Goal: Navigation & Orientation: Find specific page/section

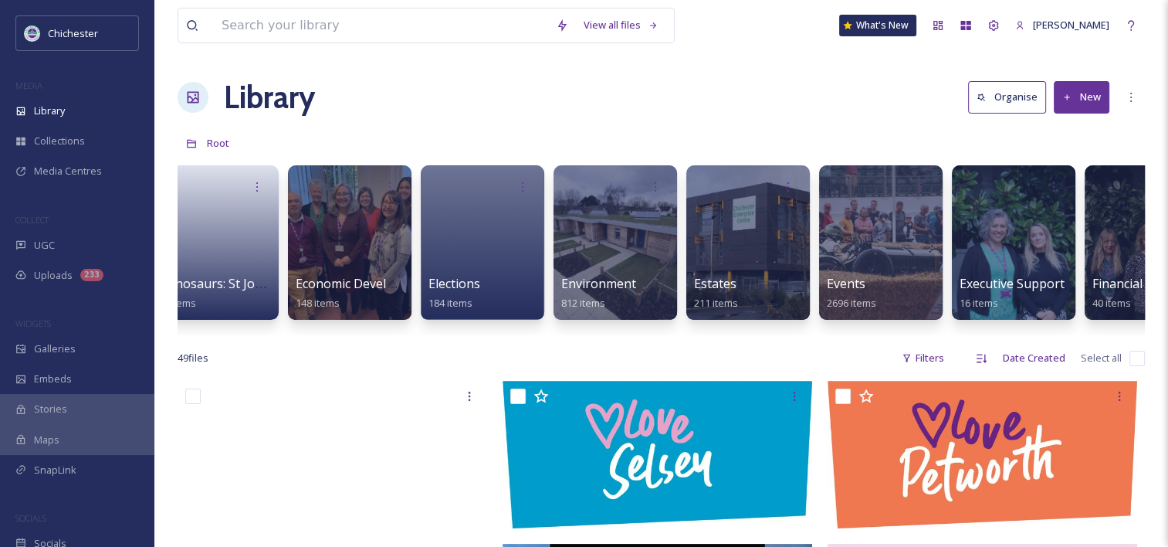
scroll to position [0, 2469]
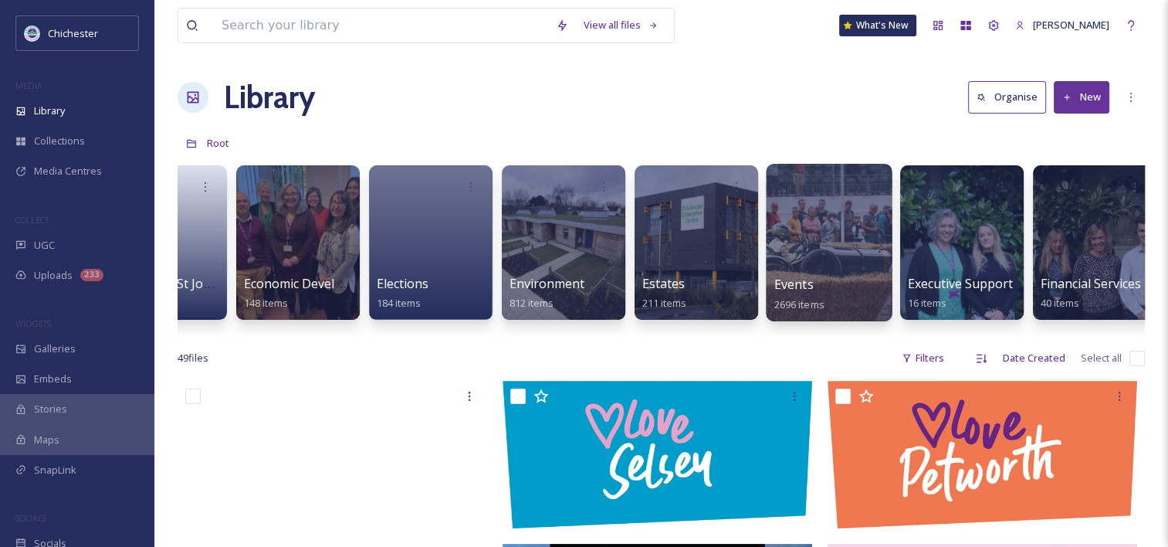
click at [833, 287] on div "Events 2696 items" at bounding box center [829, 294] width 110 height 39
click at [803, 250] on div at bounding box center [829, 243] width 126 height 158
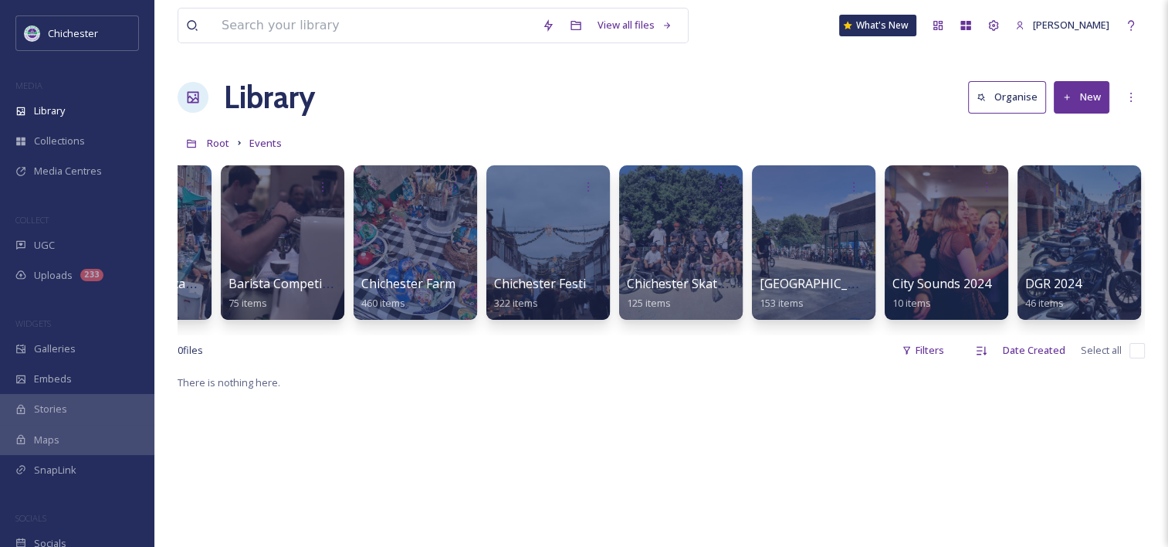
scroll to position [0, 401]
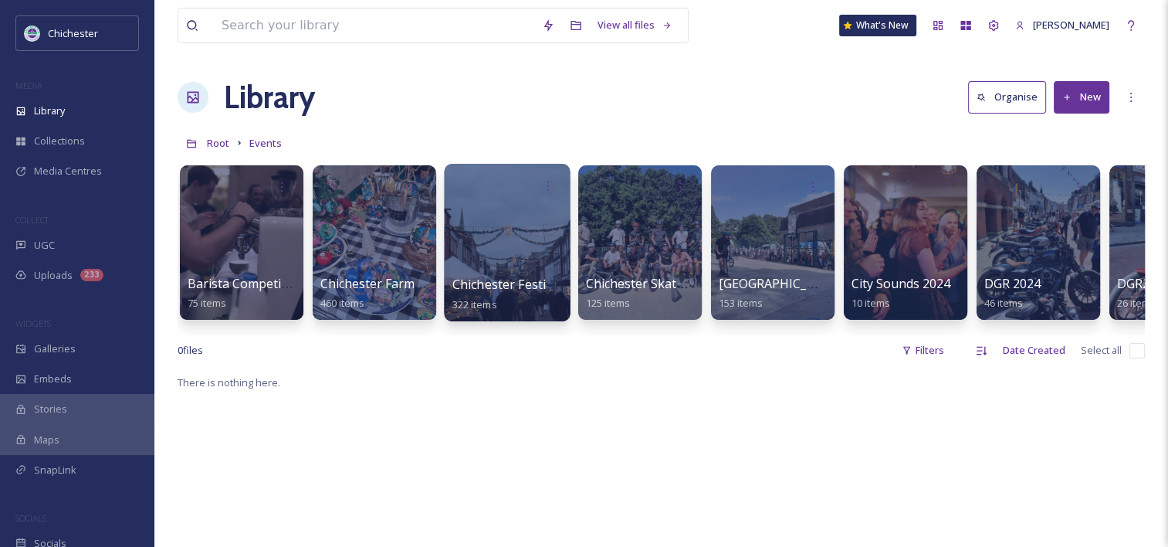
click at [549, 255] on div at bounding box center [507, 243] width 126 height 158
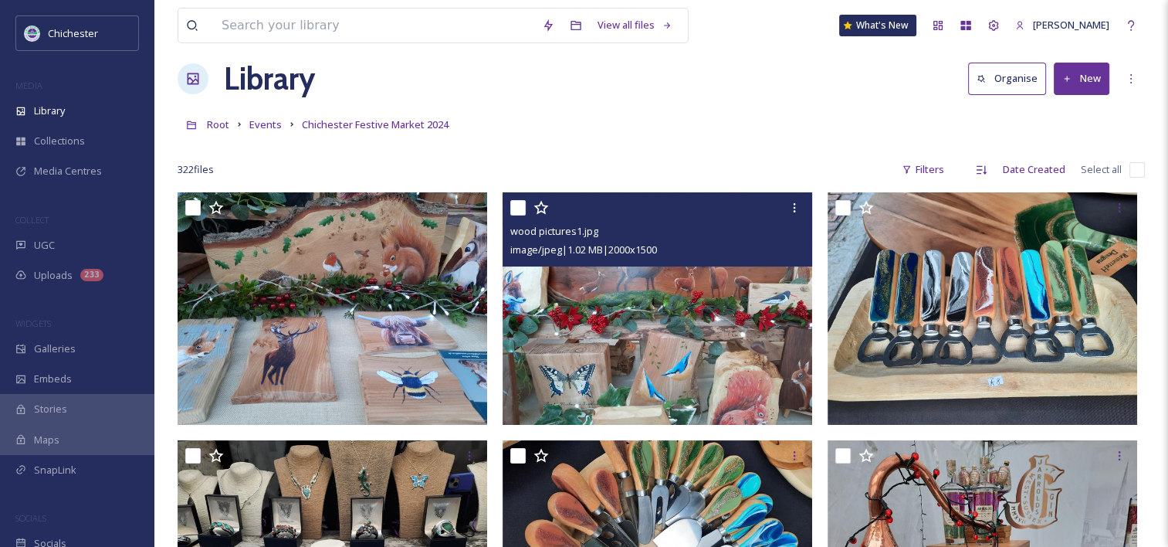
scroll to position [14, 0]
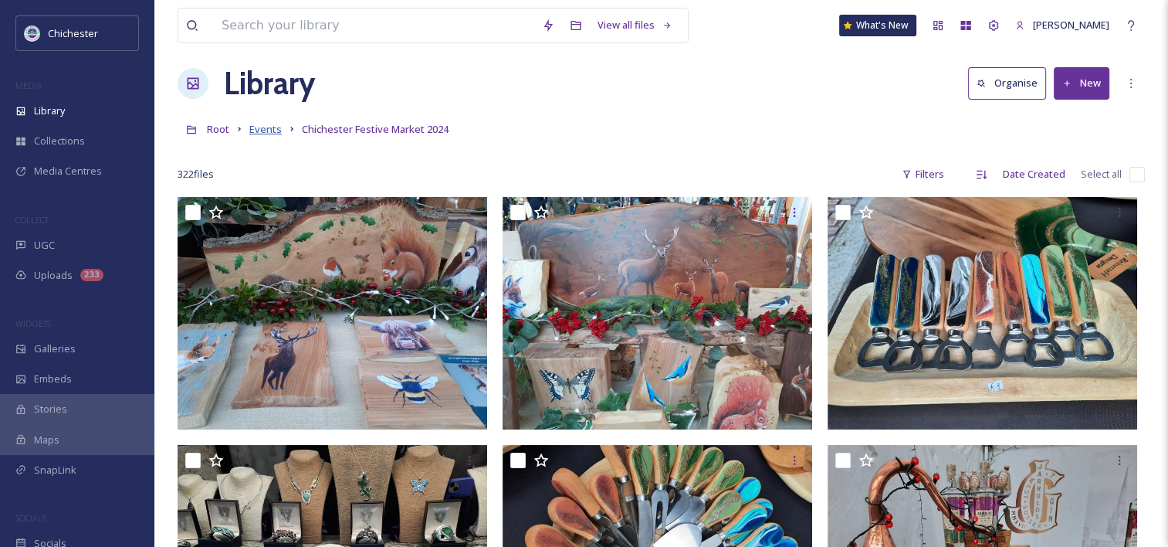
click at [258, 132] on span "Events" at bounding box center [265, 129] width 32 height 14
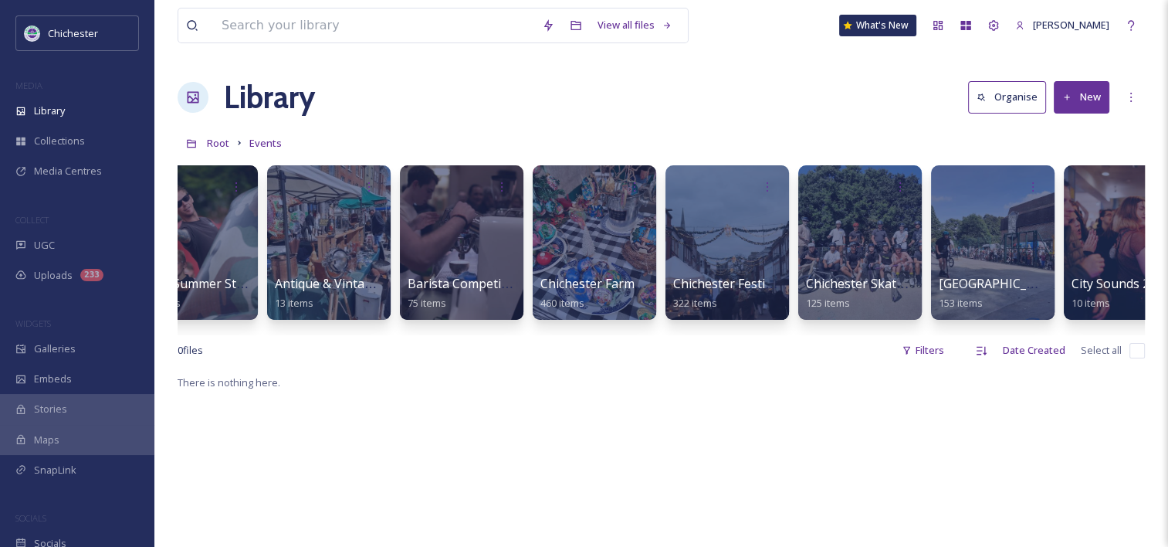
scroll to position [0, 150]
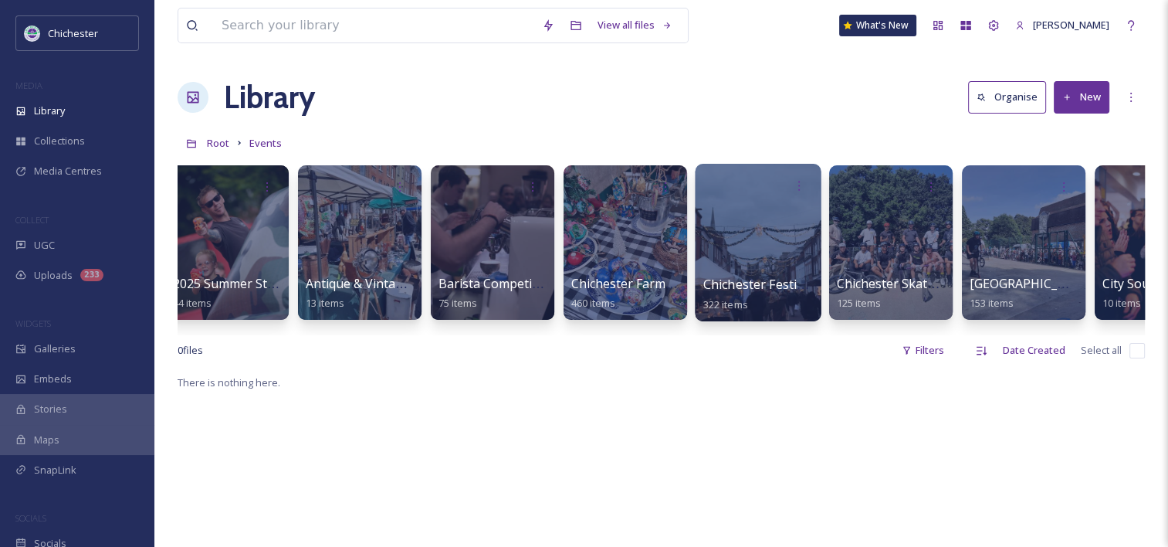
click at [737, 287] on span "Chichester Festive Market 2024" at bounding box center [795, 284] width 185 height 17
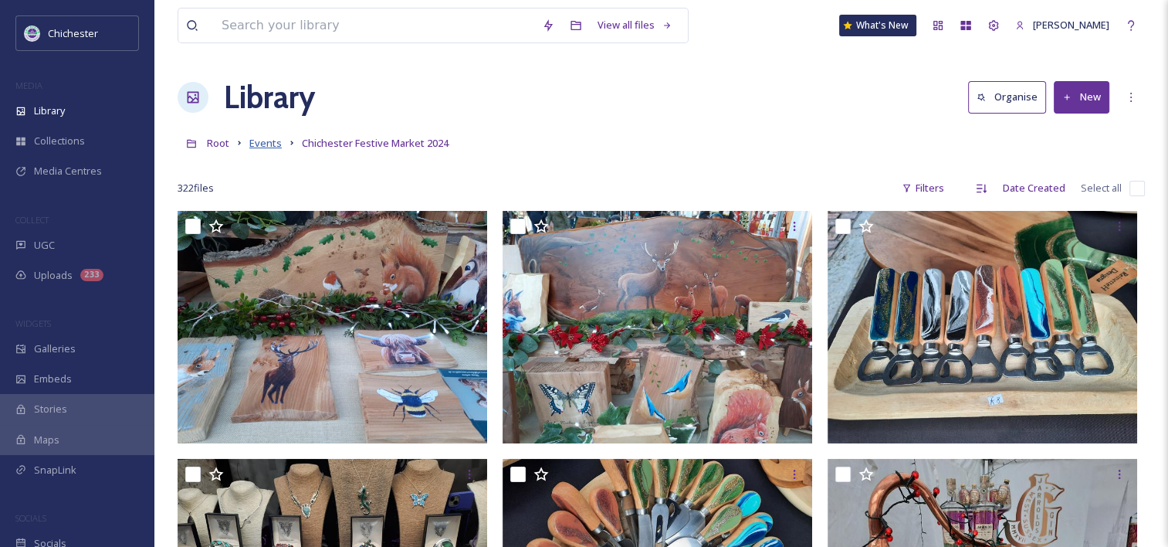
click at [263, 142] on span "Events" at bounding box center [265, 143] width 32 height 14
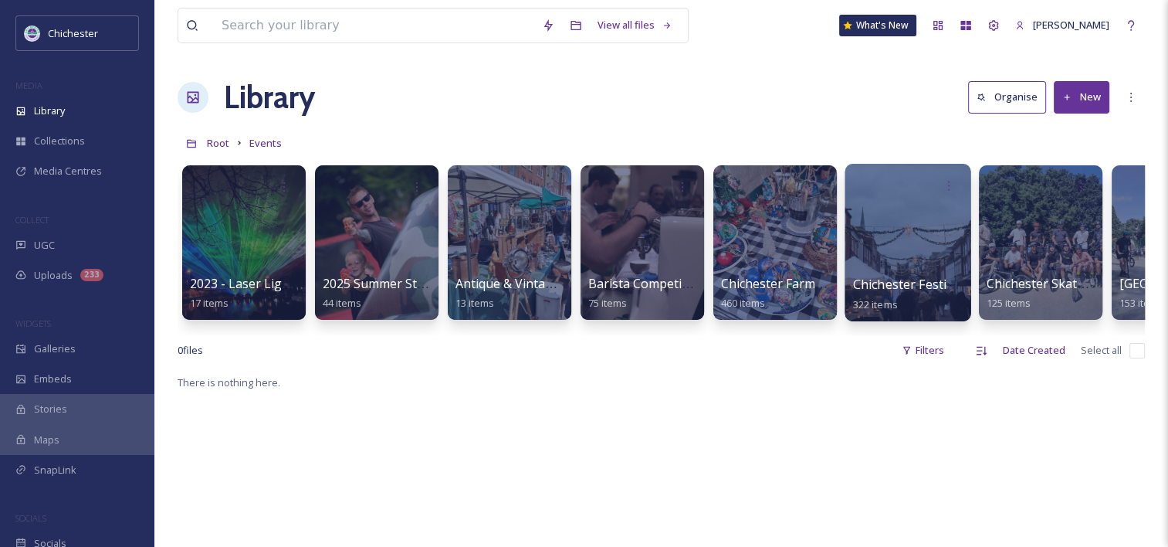
click at [918, 256] on div at bounding box center [908, 243] width 126 height 158
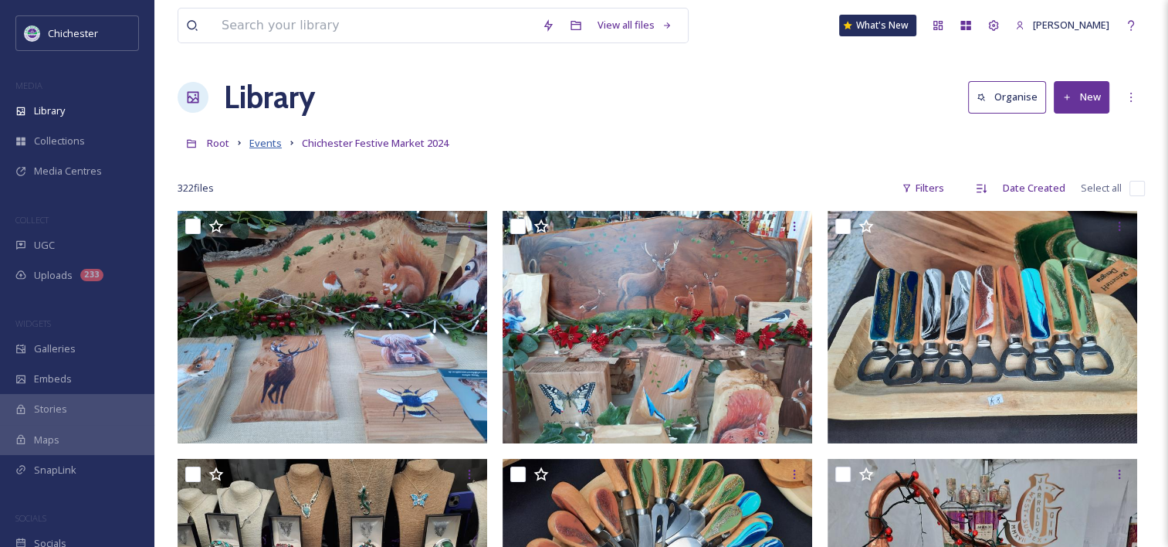
click at [268, 137] on span "Events" at bounding box center [265, 143] width 32 height 14
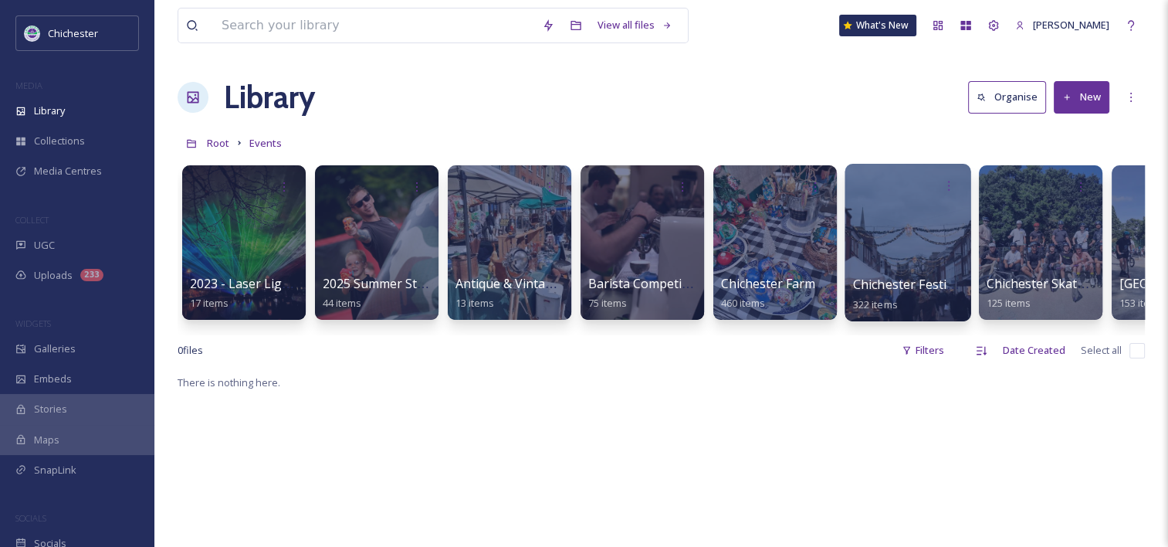
click at [862, 262] on div at bounding box center [908, 243] width 126 height 158
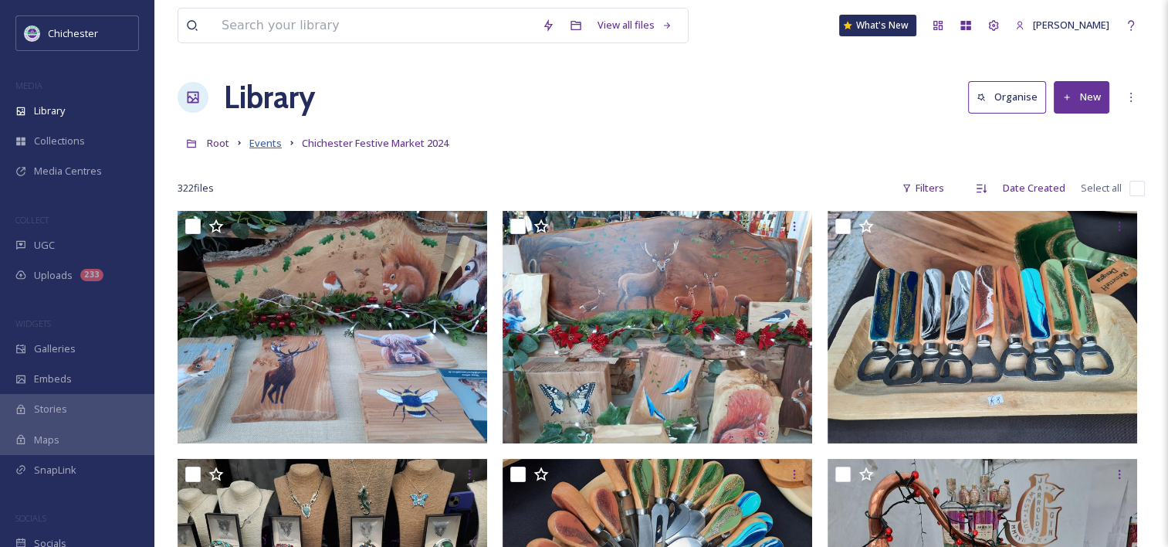
click at [269, 140] on span "Events" at bounding box center [265, 143] width 32 height 14
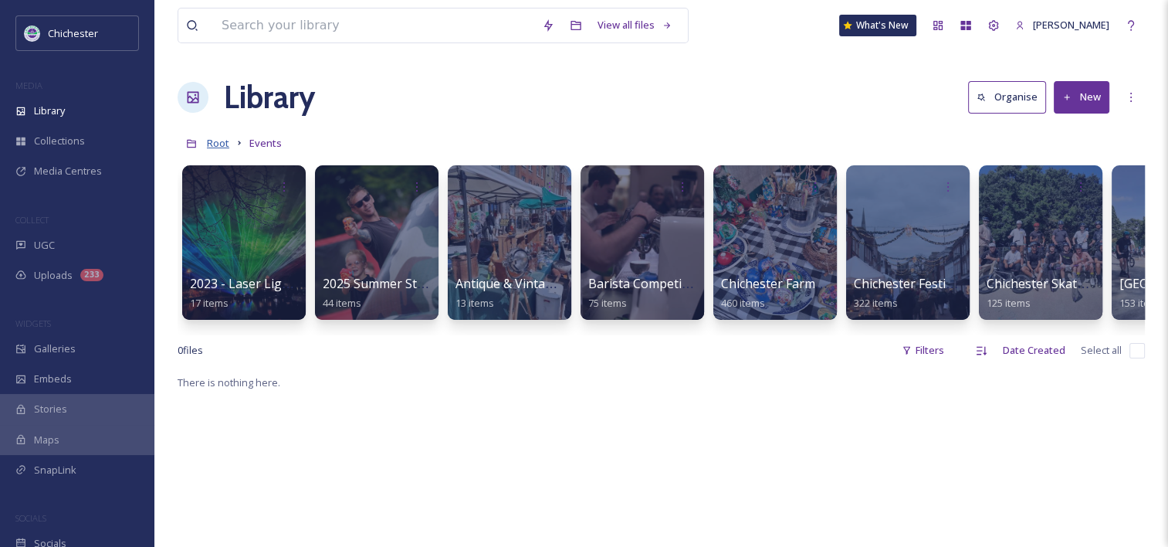
click at [215, 139] on span "Root" at bounding box center [218, 143] width 22 height 14
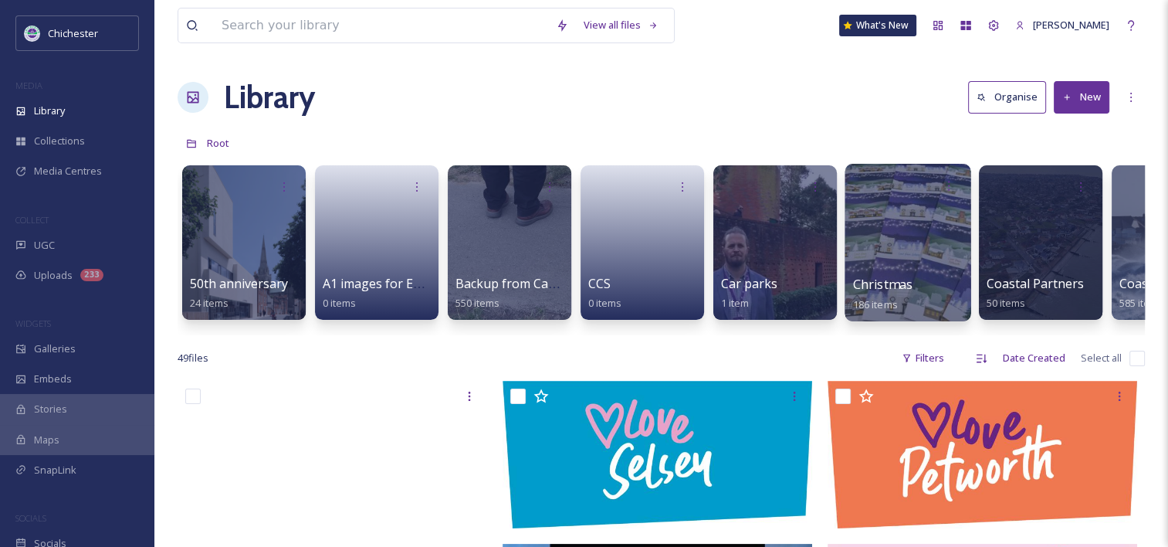
click at [871, 242] on div at bounding box center [908, 243] width 126 height 158
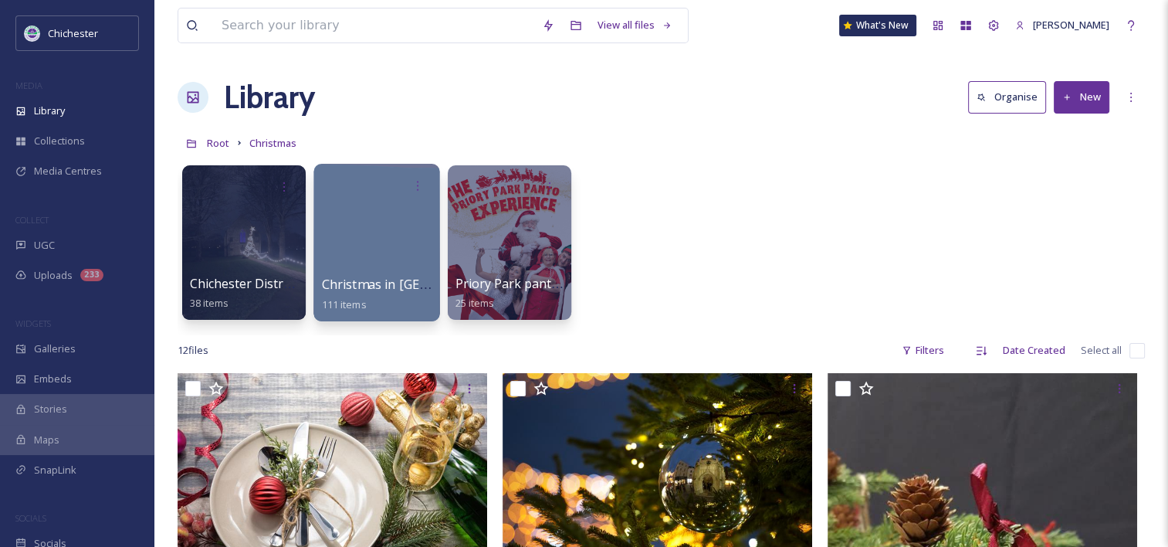
click at [407, 238] on div at bounding box center [376, 243] width 126 height 158
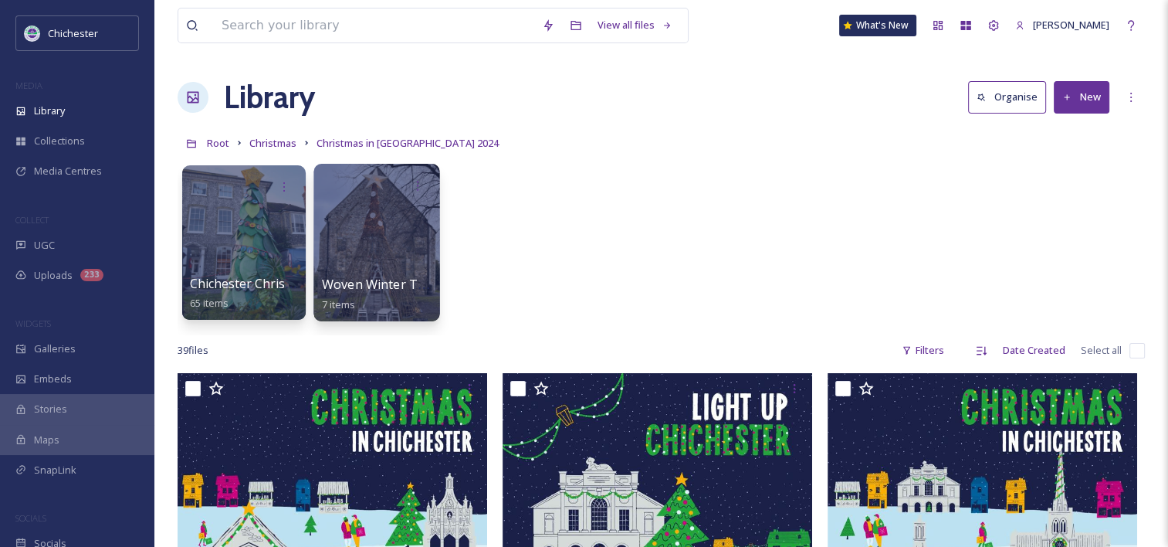
click at [376, 263] on div at bounding box center [376, 243] width 126 height 158
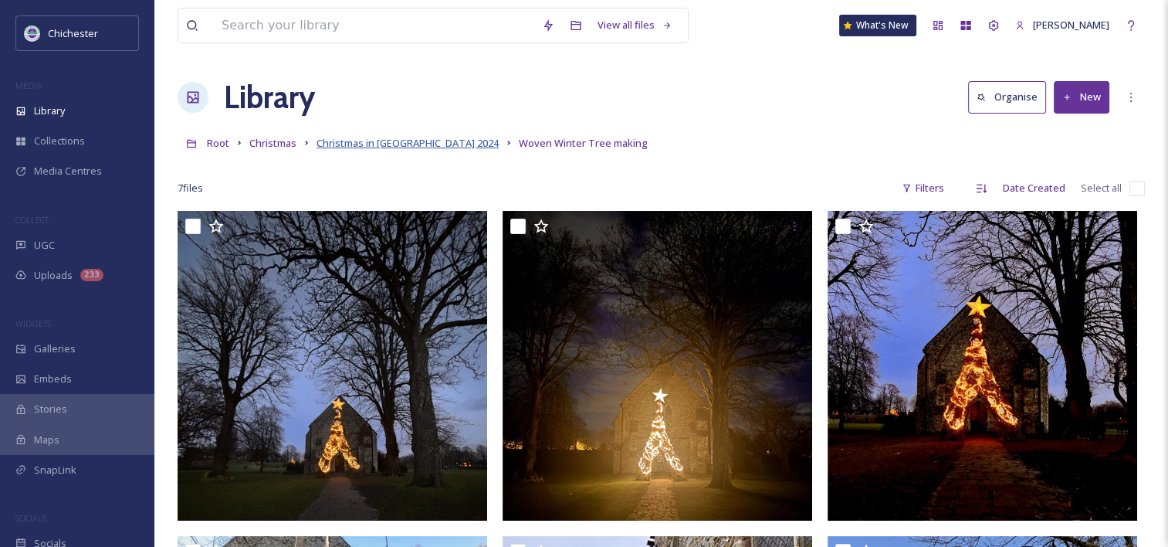
click at [360, 147] on span "Christmas in [GEOGRAPHIC_DATA] 2024" at bounding box center [408, 143] width 182 height 14
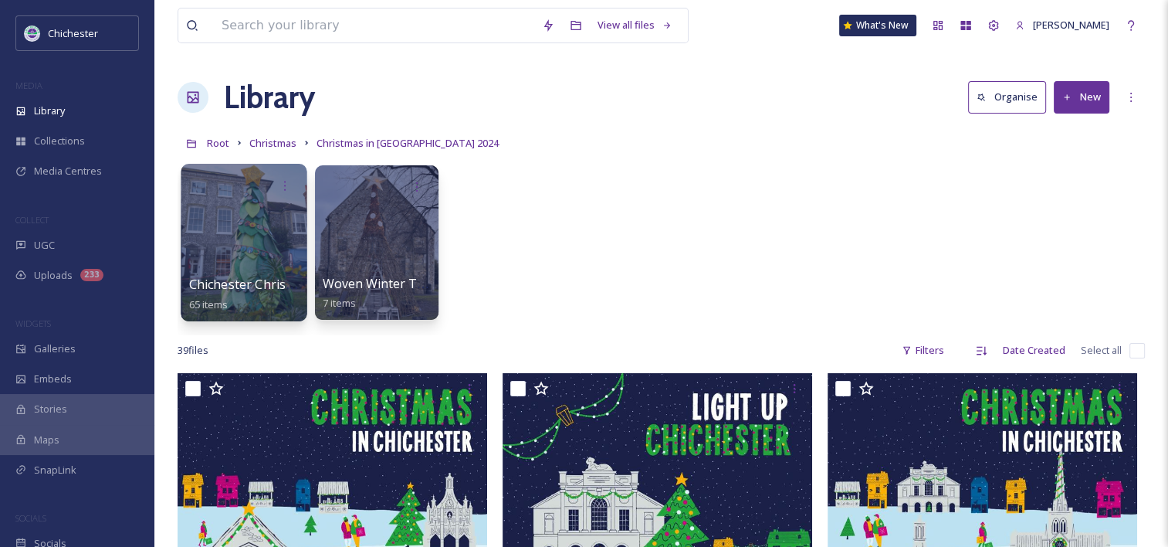
click at [242, 232] on div at bounding box center [244, 243] width 126 height 158
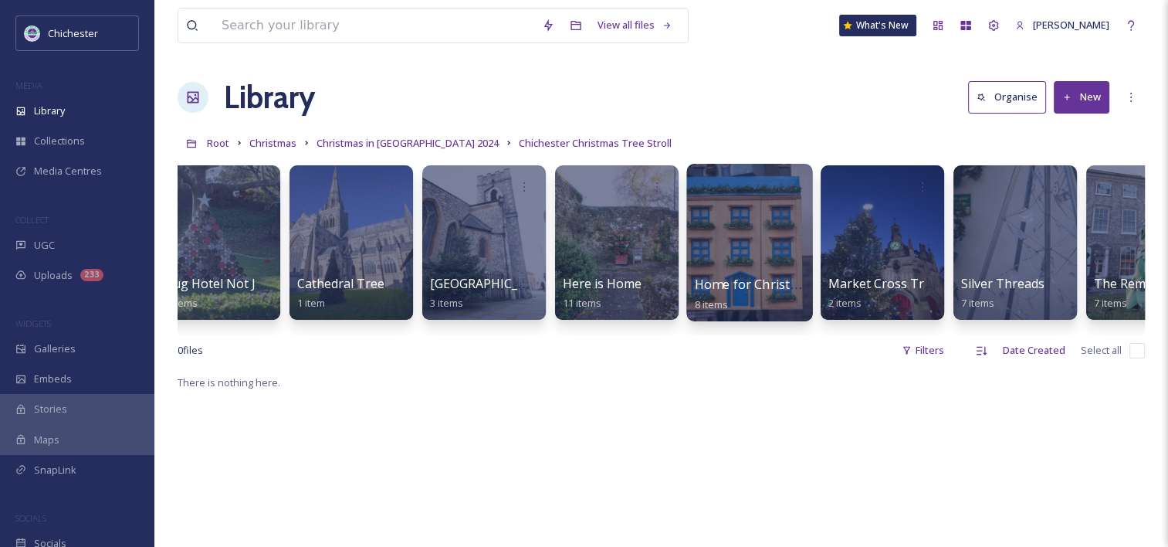
scroll to position [0, 23]
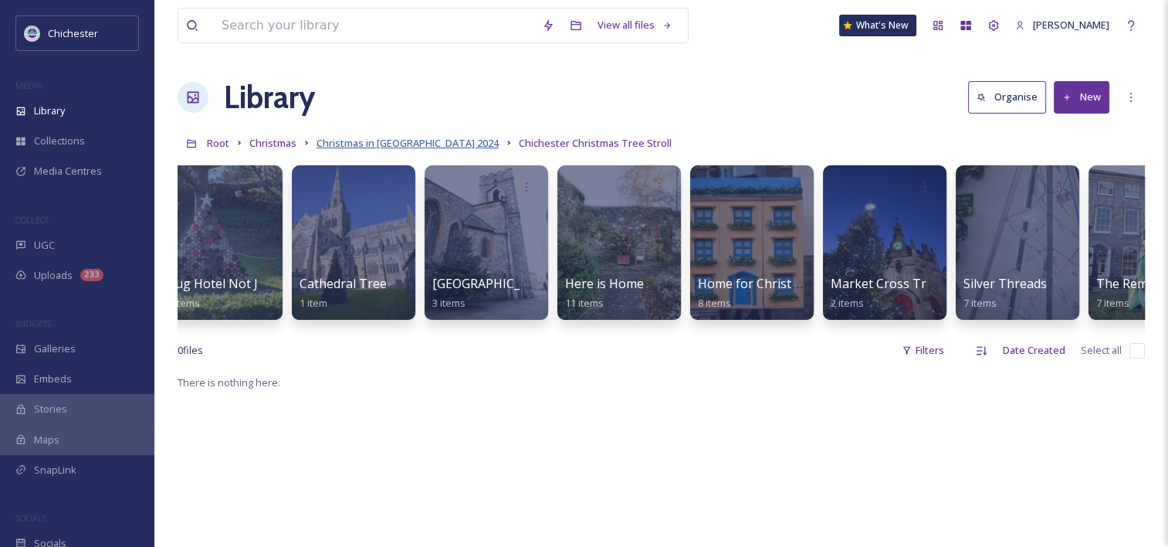
click at [383, 142] on span "Christmas in [GEOGRAPHIC_DATA] 2024" at bounding box center [408, 143] width 182 height 14
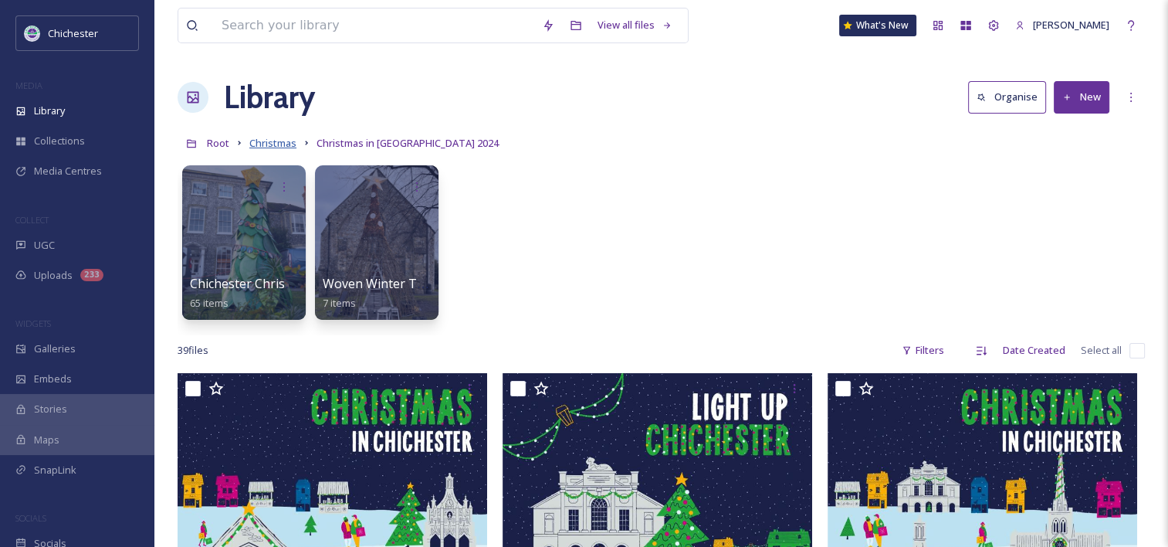
click at [284, 141] on span "Christmas" at bounding box center [272, 143] width 47 height 14
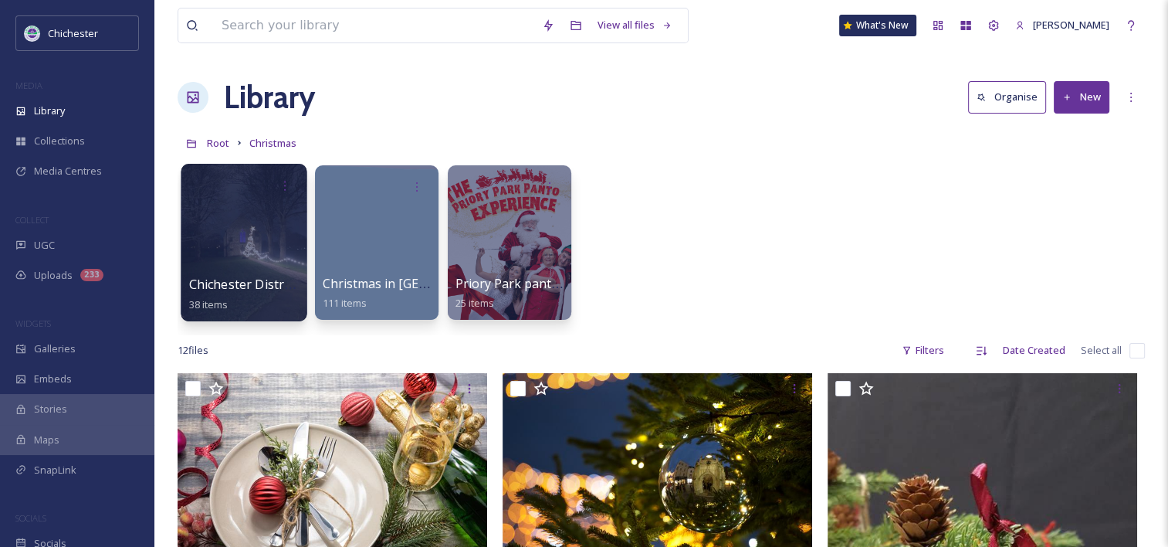
click at [276, 251] on div at bounding box center [244, 243] width 126 height 158
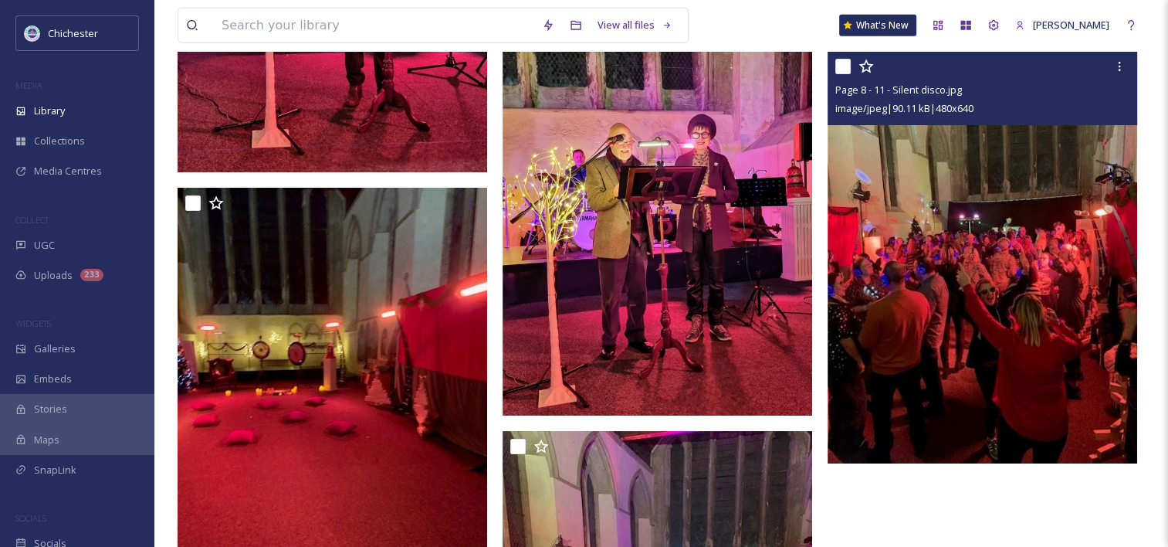
scroll to position [3709, 0]
click at [938, 298] on img at bounding box center [983, 257] width 310 height 413
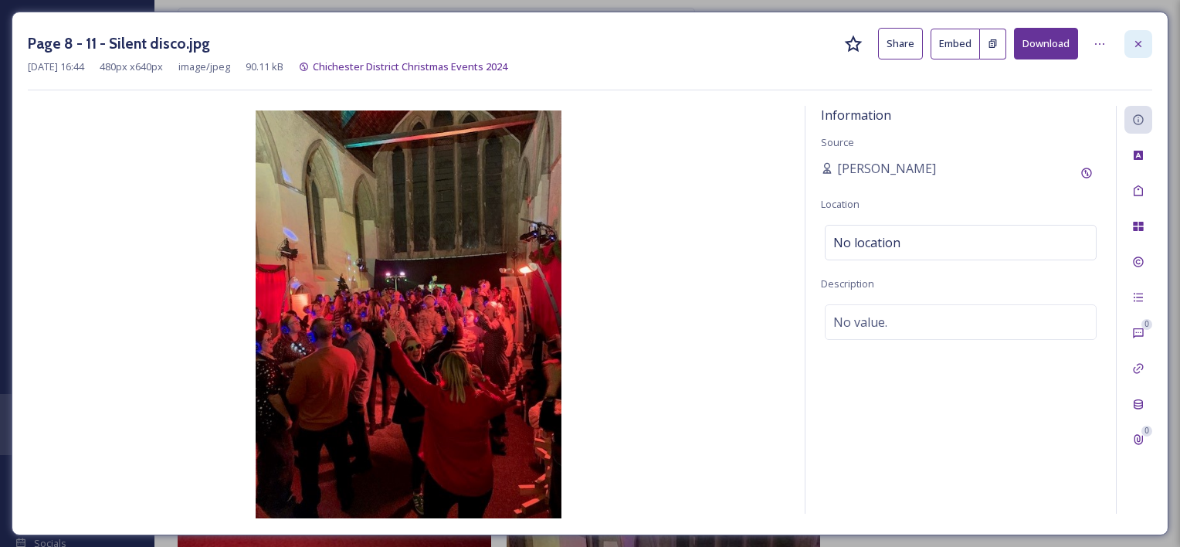
click at [1127, 43] on div at bounding box center [1138, 44] width 28 height 28
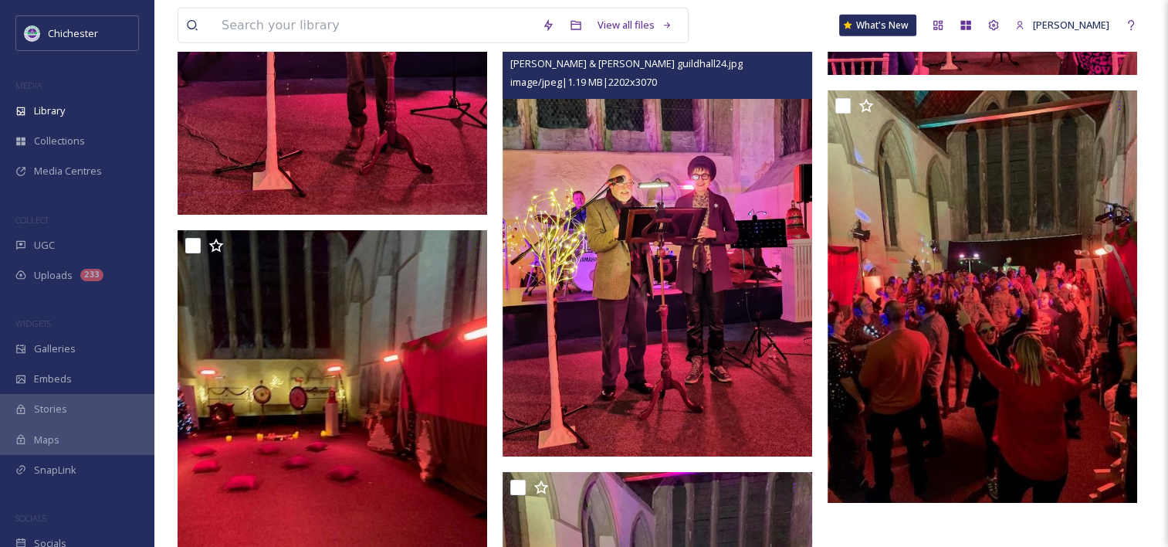
click at [648, 208] on img at bounding box center [658, 241] width 310 height 432
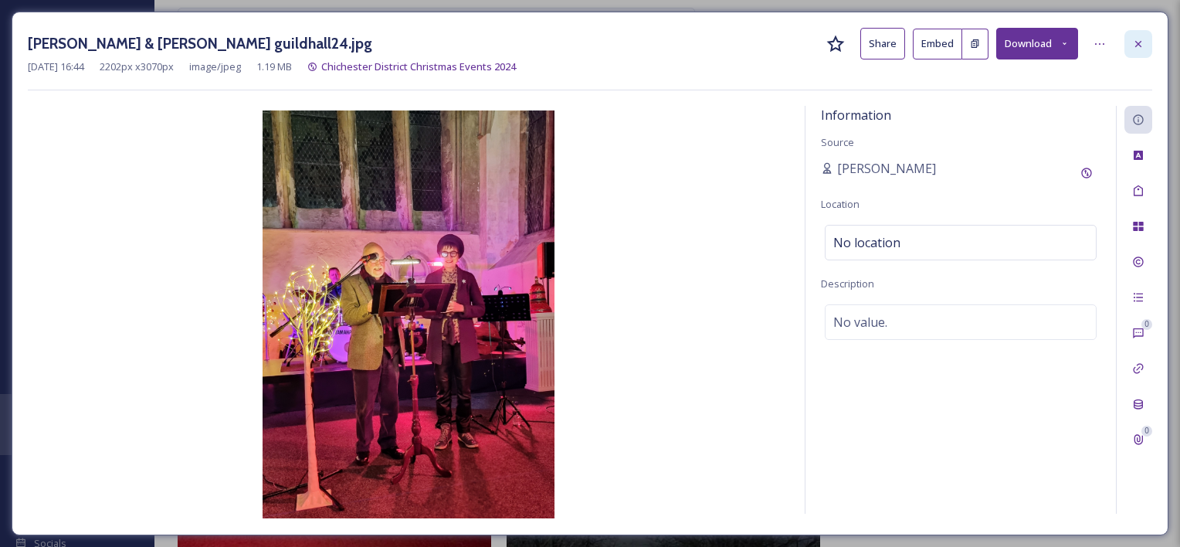
click at [1136, 46] on icon at bounding box center [1138, 43] width 6 height 6
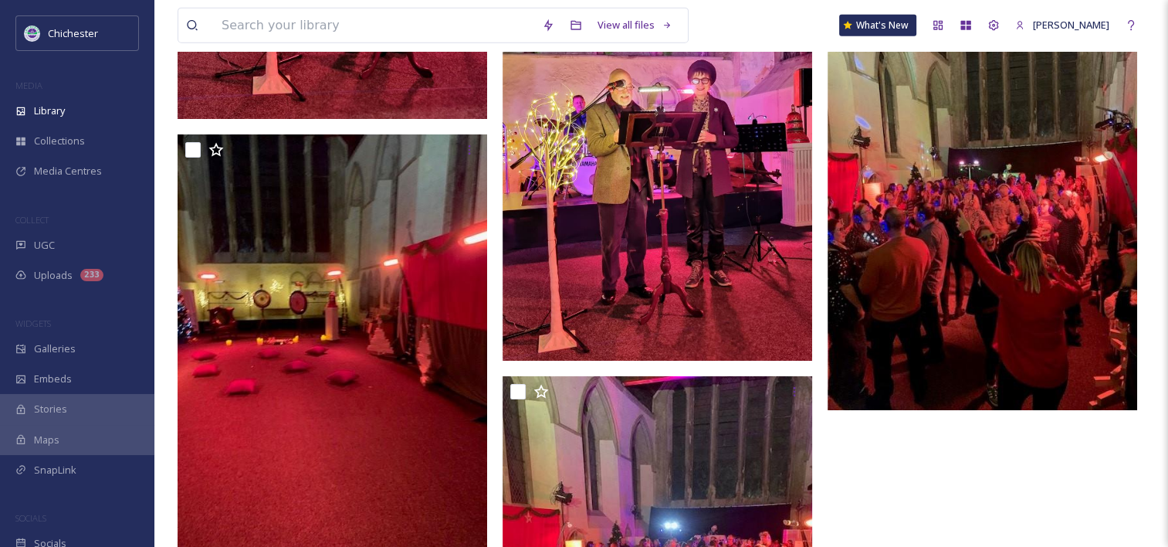
scroll to position [3810, 0]
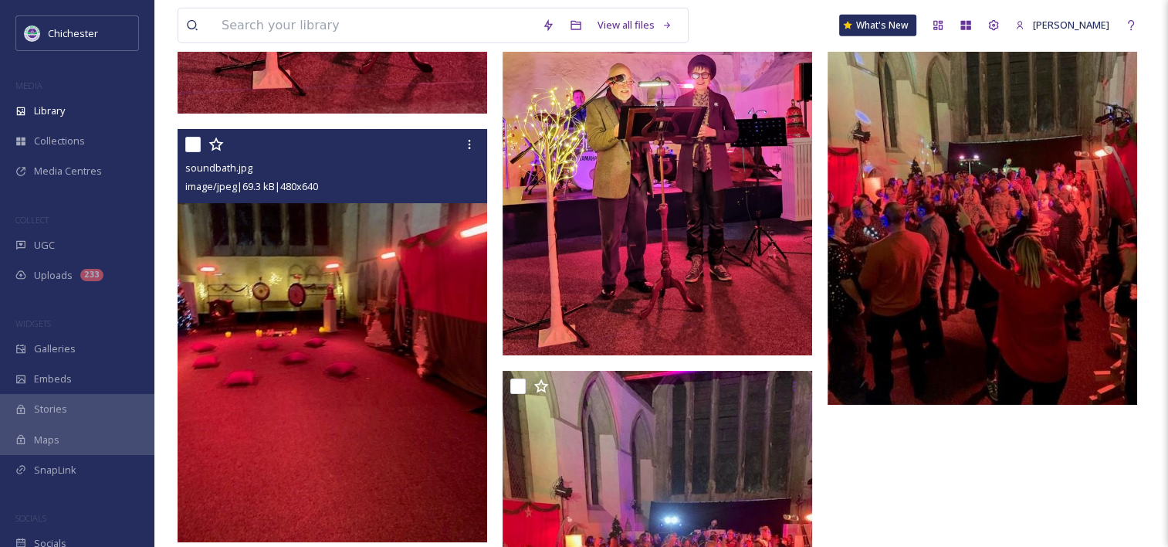
click at [368, 349] on img at bounding box center [333, 335] width 310 height 413
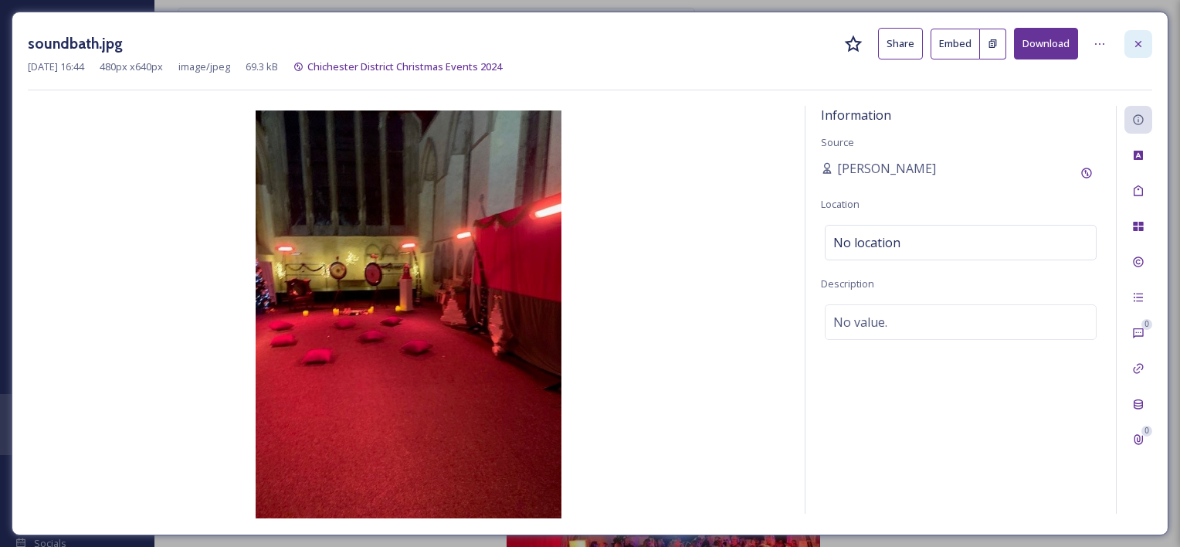
click at [1134, 47] on icon at bounding box center [1138, 44] width 12 height 12
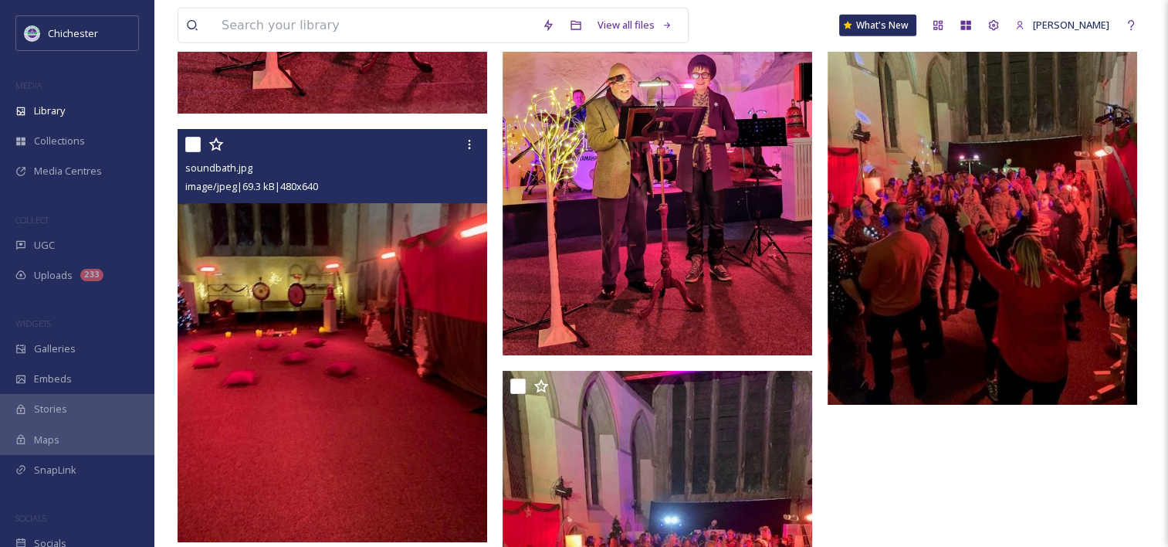
click at [588, 229] on img at bounding box center [658, 140] width 310 height 432
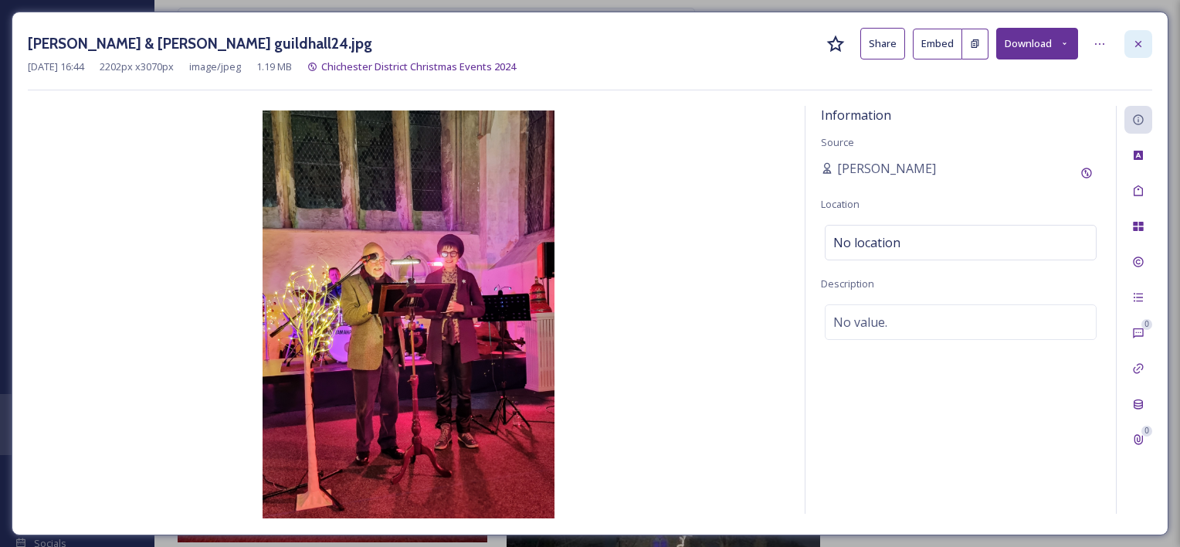
click at [1140, 53] on div at bounding box center [1138, 44] width 28 height 28
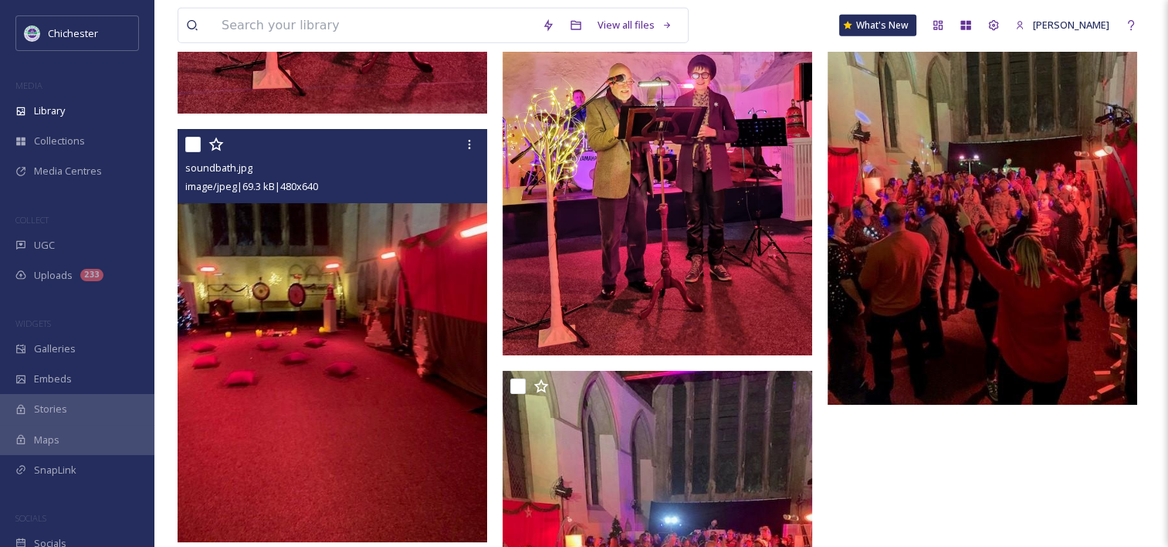
click at [389, 303] on img at bounding box center [333, 335] width 310 height 413
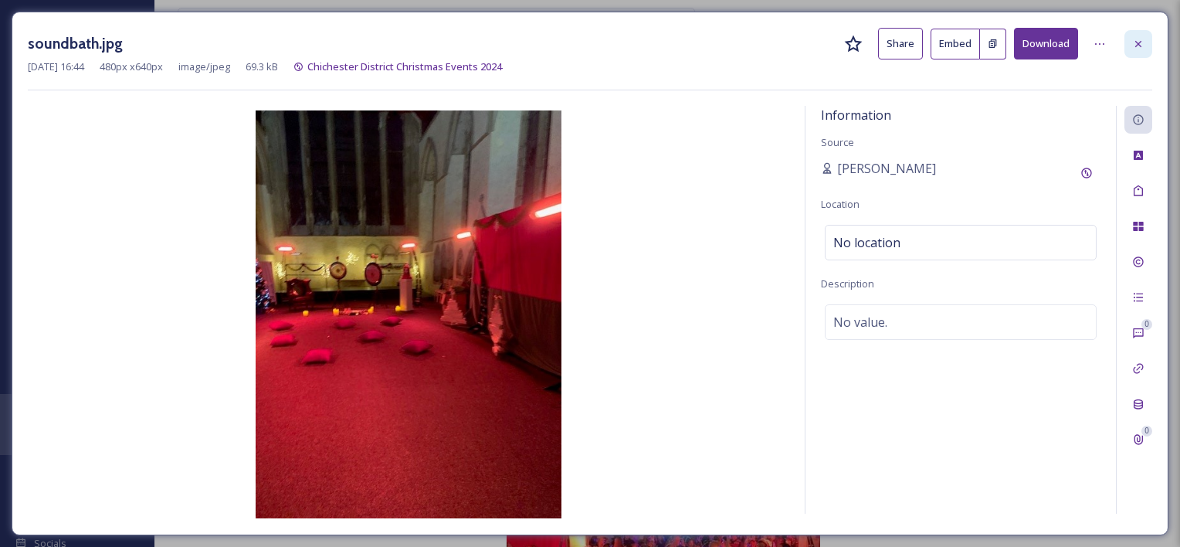
click at [1133, 39] on icon at bounding box center [1138, 44] width 12 height 12
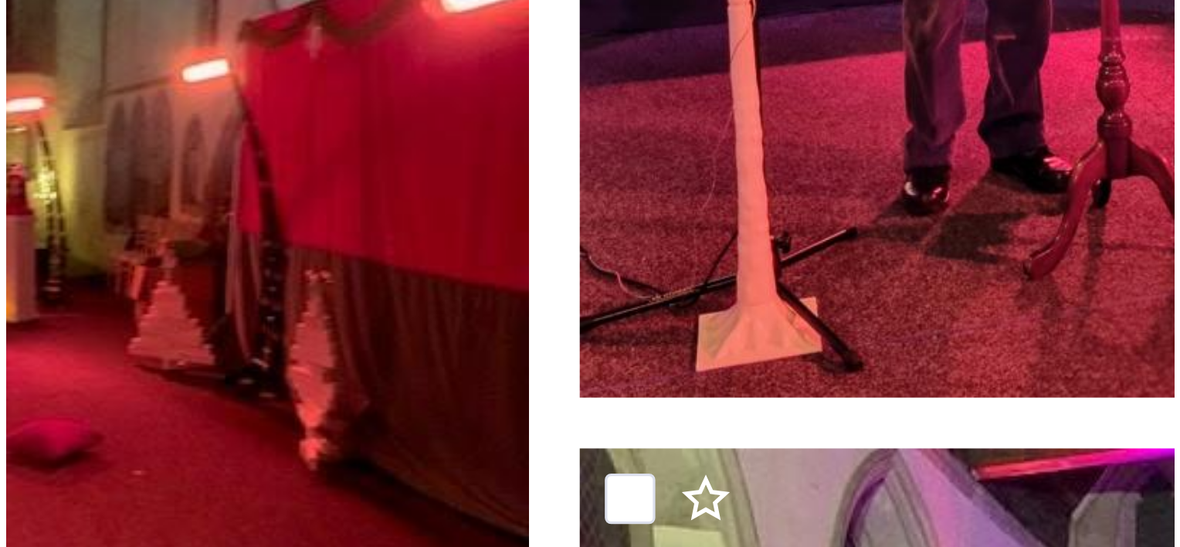
scroll to position [3830, 0]
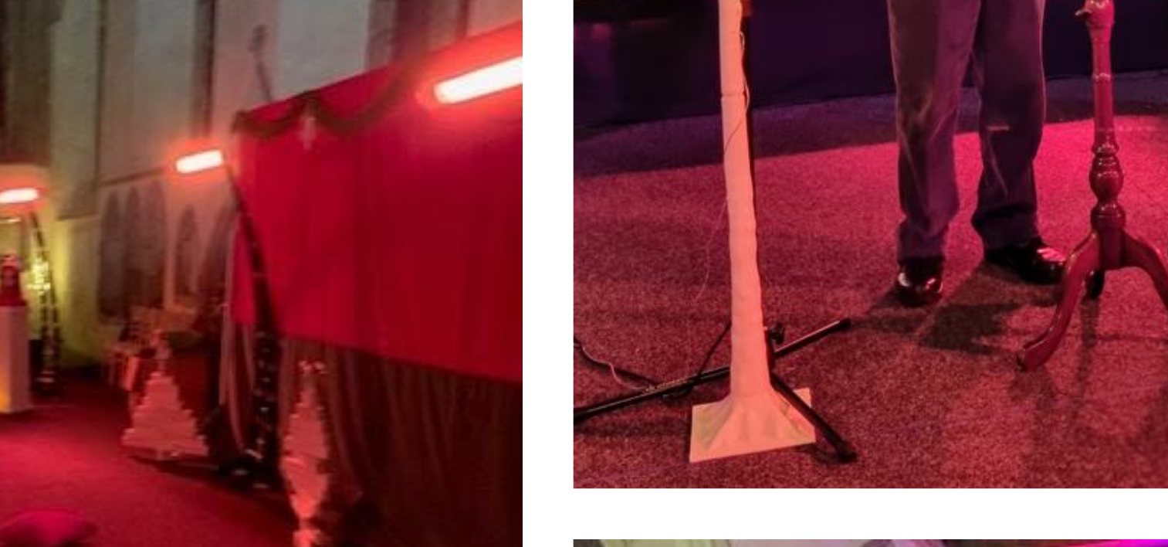
click at [415, 218] on img at bounding box center [333, 316] width 310 height 413
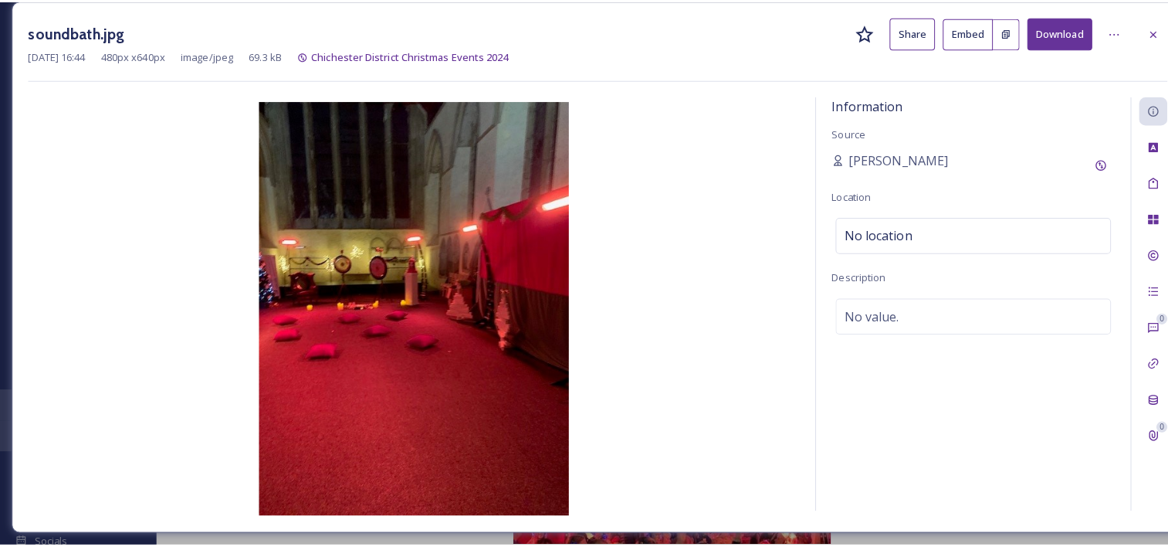
scroll to position [3826, 0]
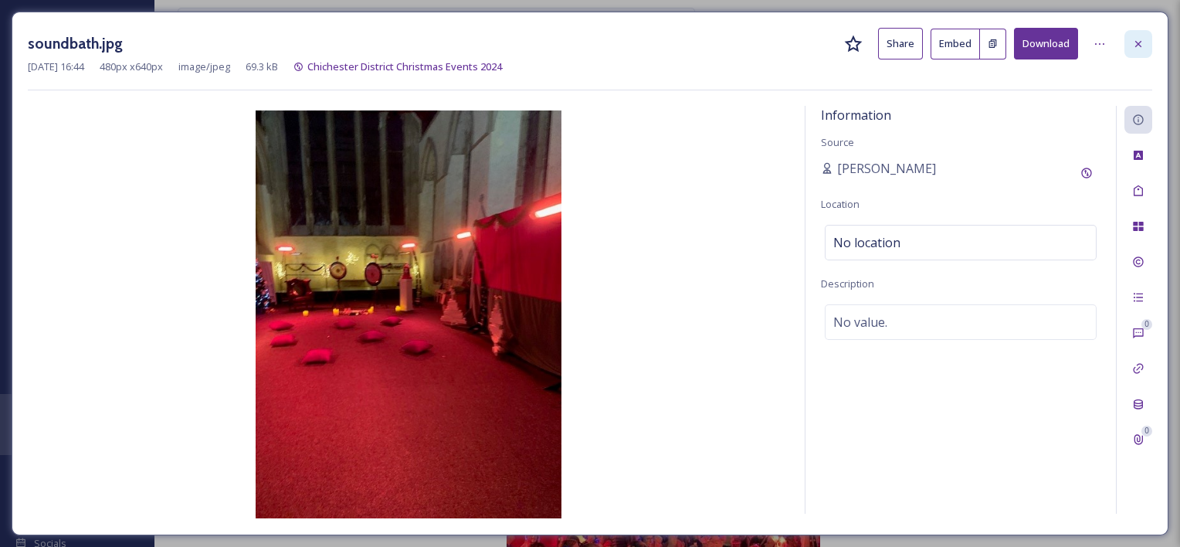
click at [1141, 48] on icon at bounding box center [1138, 44] width 12 height 12
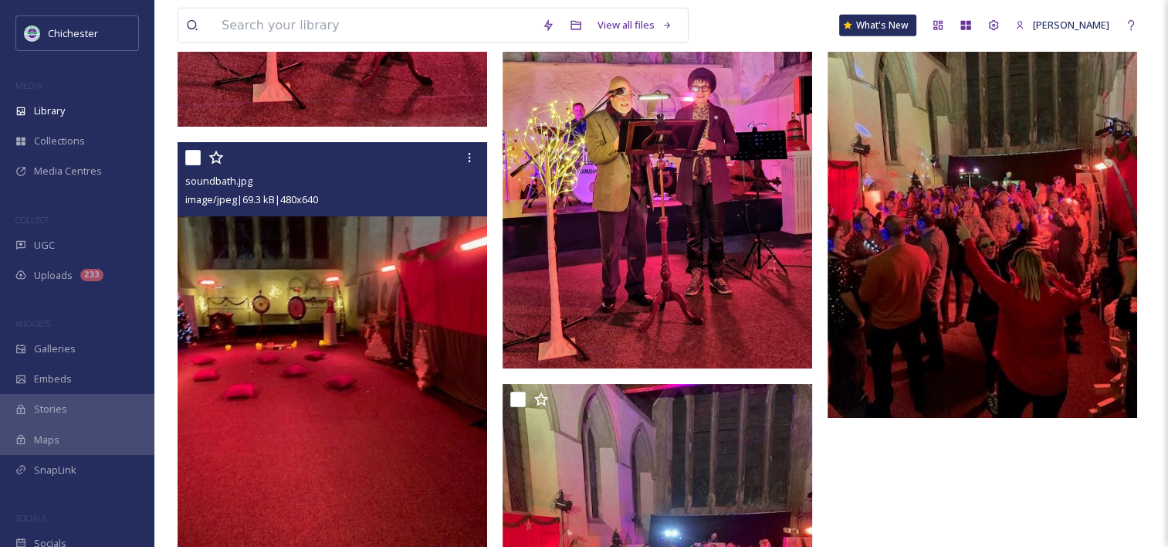
scroll to position [3796, 0]
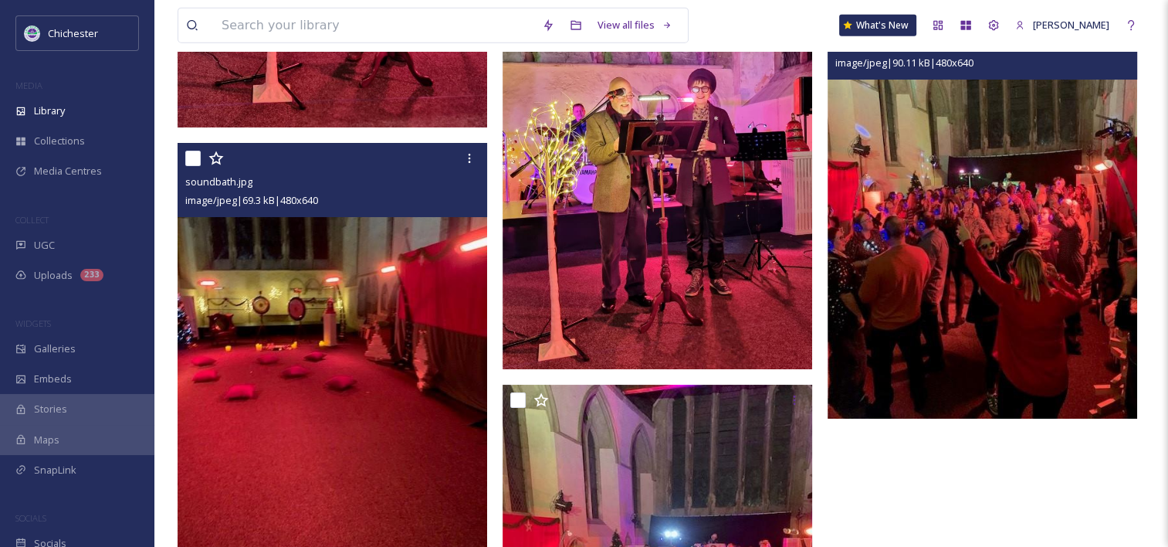
click at [1025, 193] on img at bounding box center [983, 211] width 310 height 413
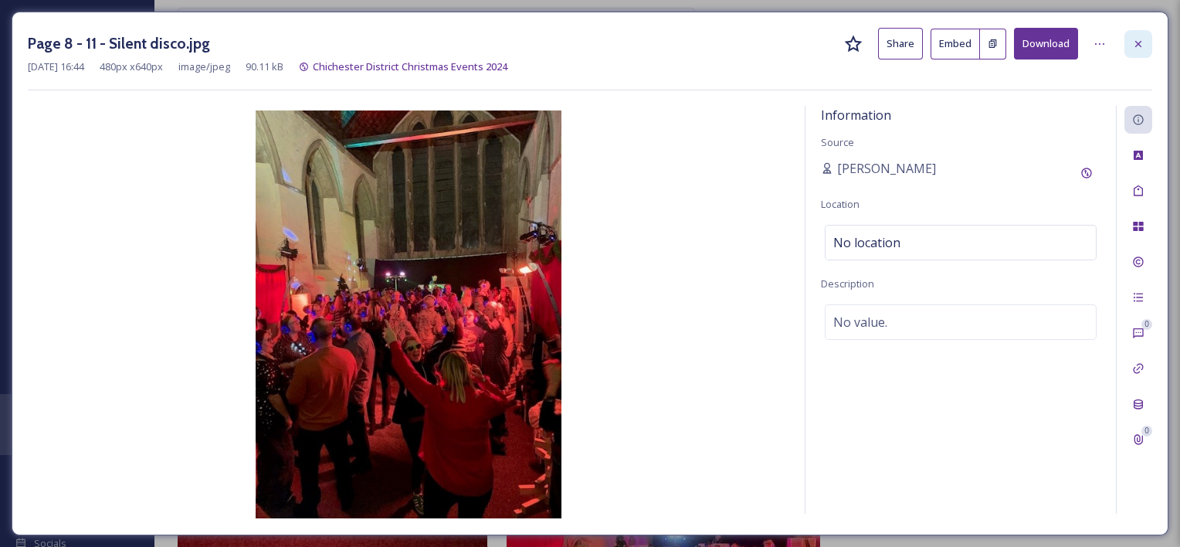
click at [1133, 43] on icon at bounding box center [1138, 44] width 12 height 12
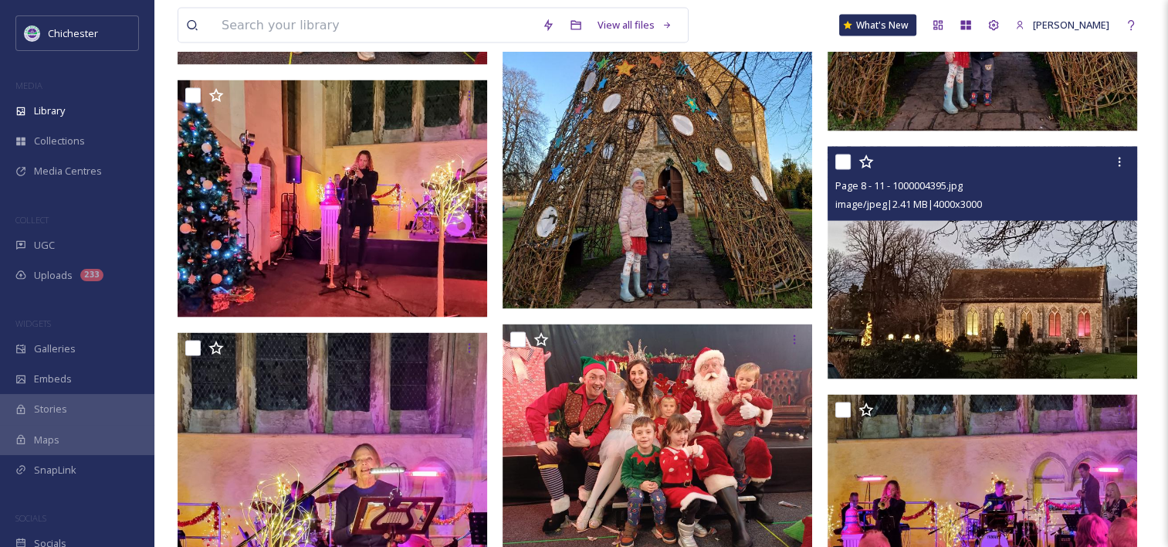
scroll to position [3230, 0]
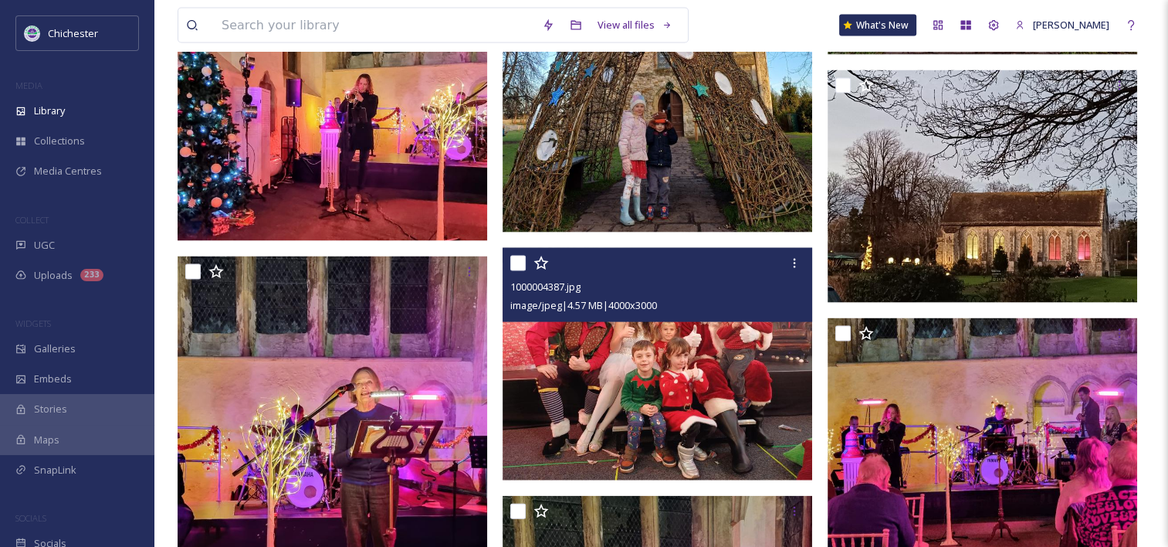
click at [687, 357] on img at bounding box center [658, 364] width 310 height 232
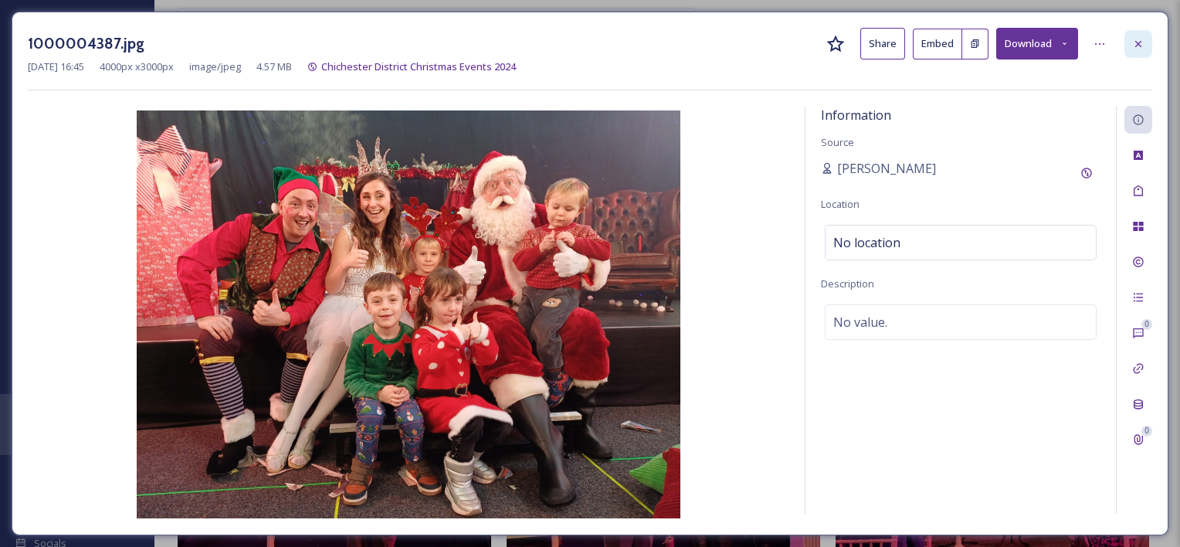
click at [1139, 52] on div at bounding box center [1138, 44] width 28 height 28
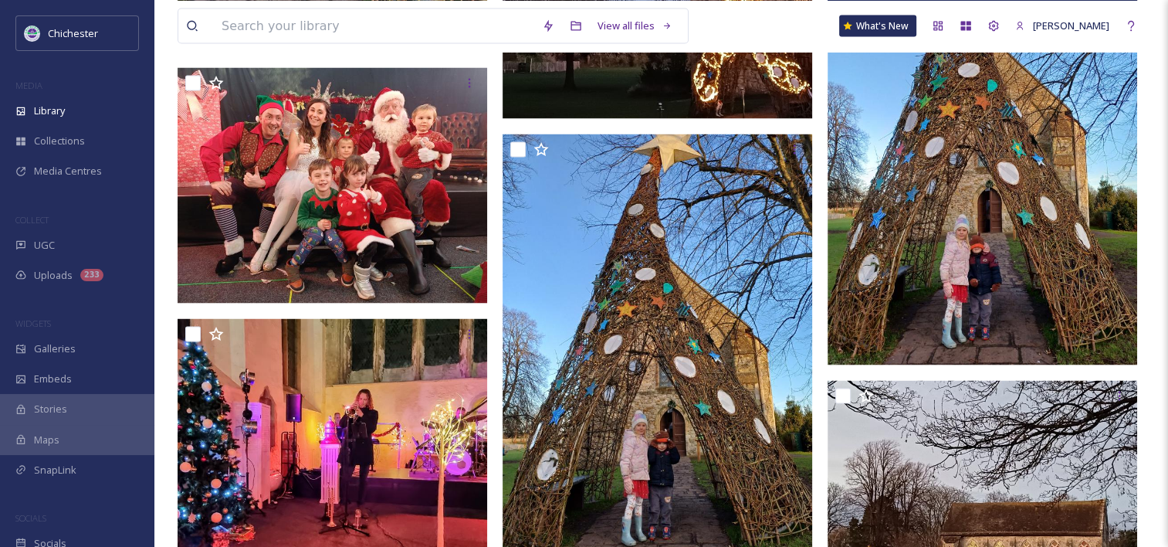
scroll to position [3199, 0]
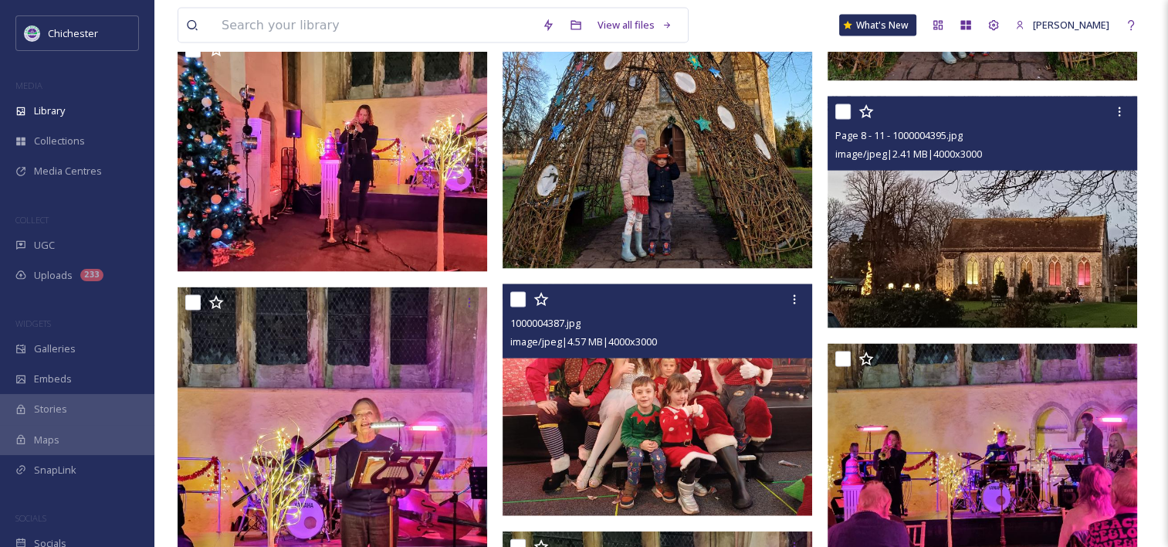
click at [936, 222] on img at bounding box center [983, 213] width 310 height 232
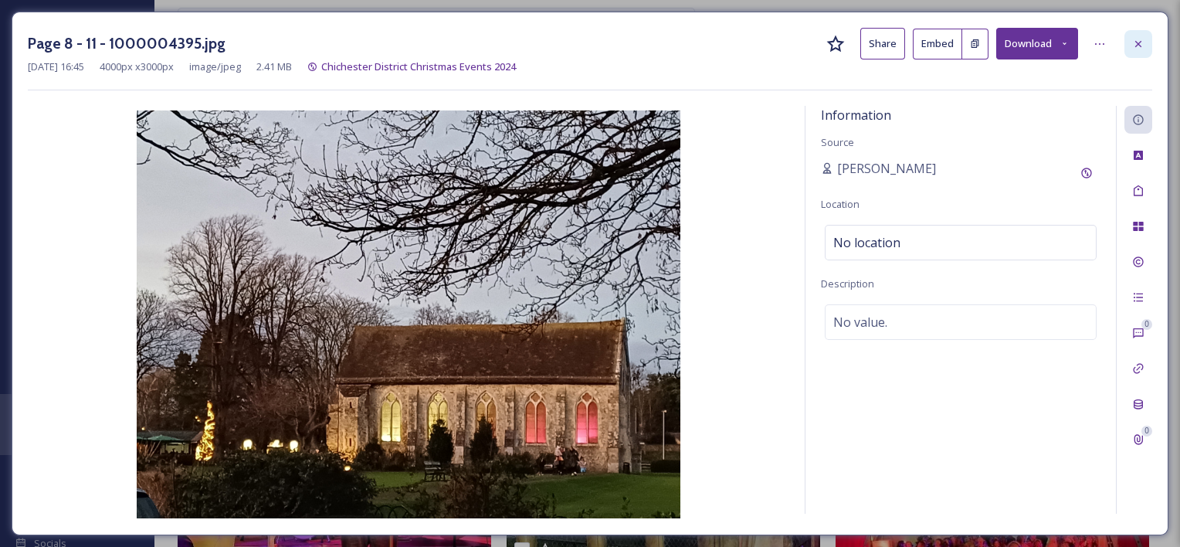
click at [1126, 49] on div at bounding box center [1138, 44] width 28 height 28
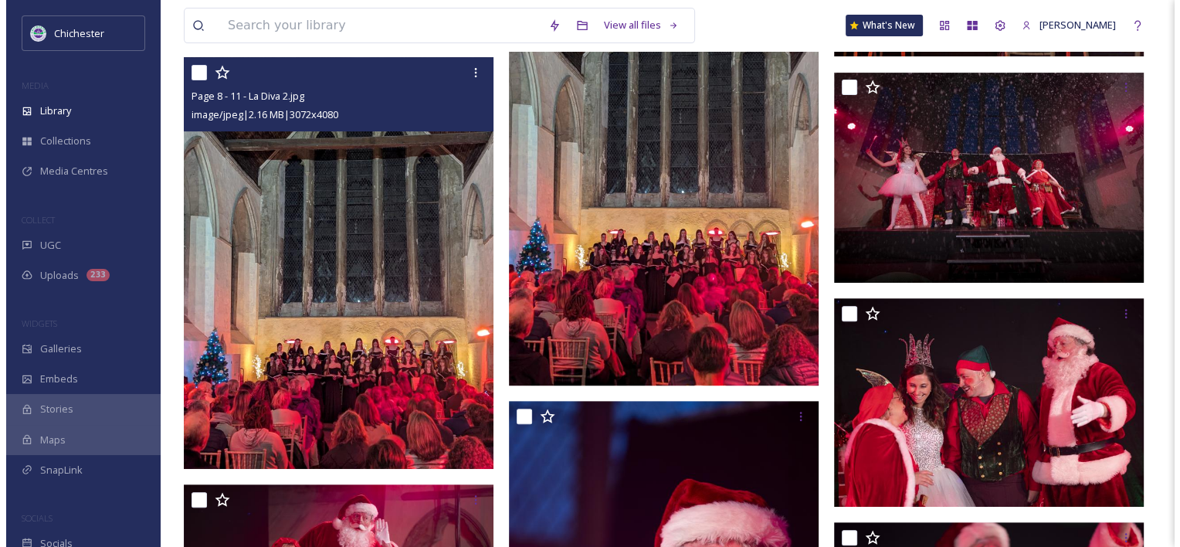
scroll to position [568, 0]
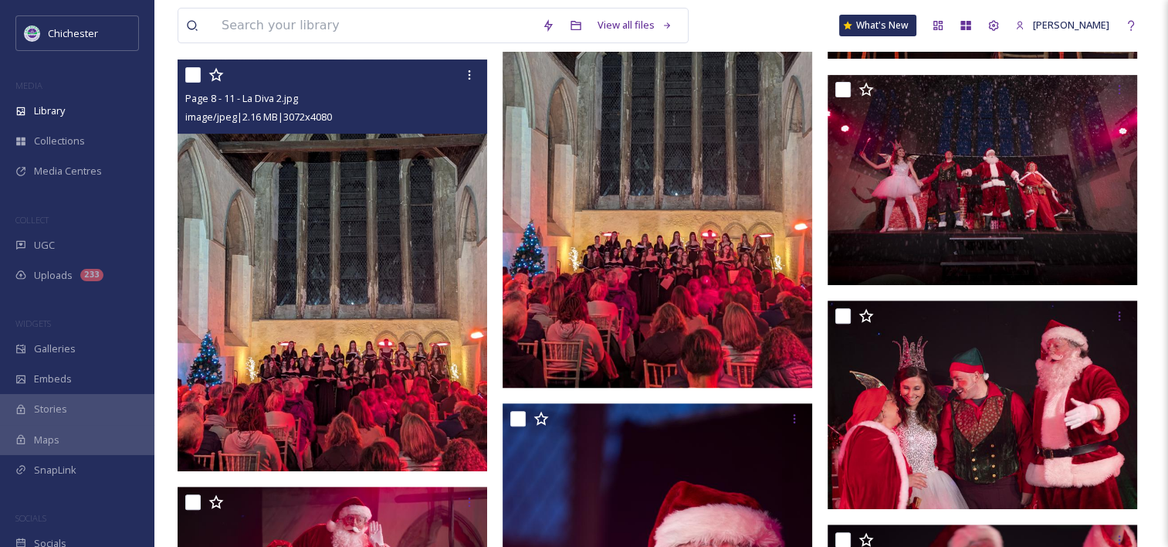
click at [339, 372] on img at bounding box center [333, 265] width 310 height 412
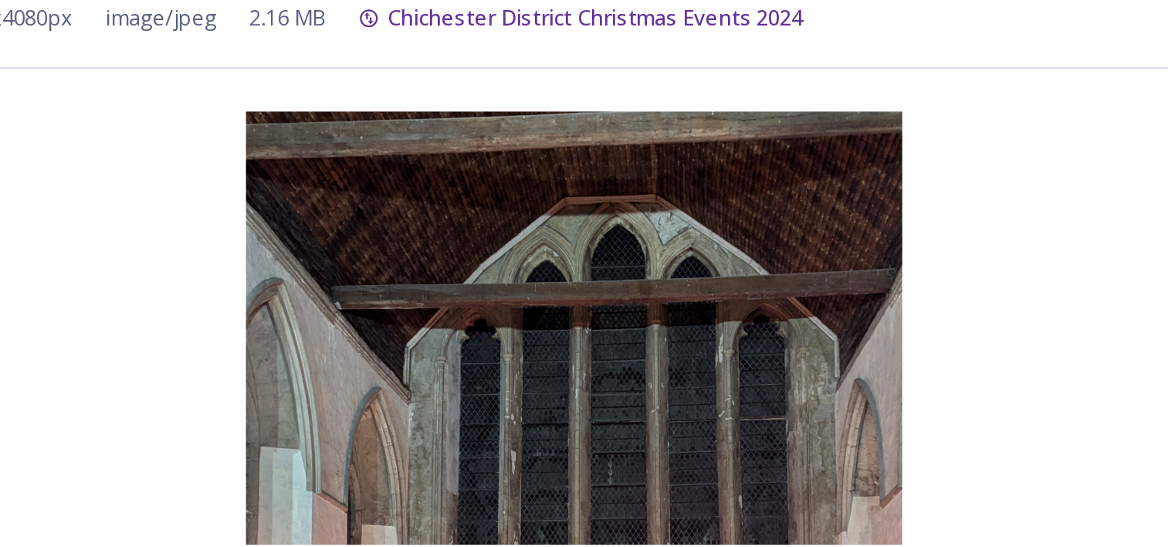
scroll to position [568, 0]
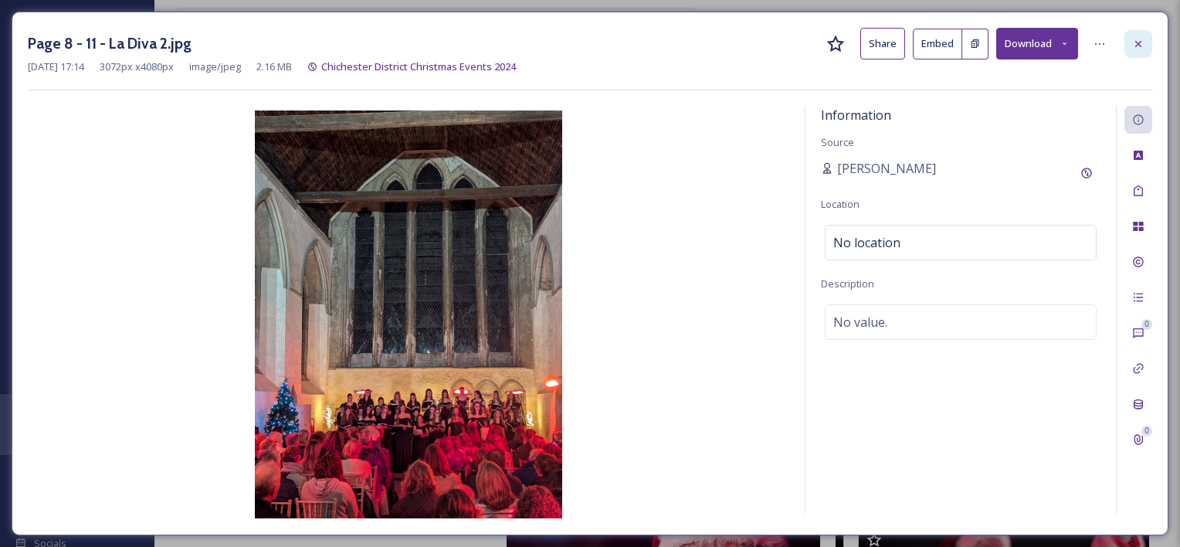
click at [1146, 40] on div at bounding box center [1138, 44] width 28 height 28
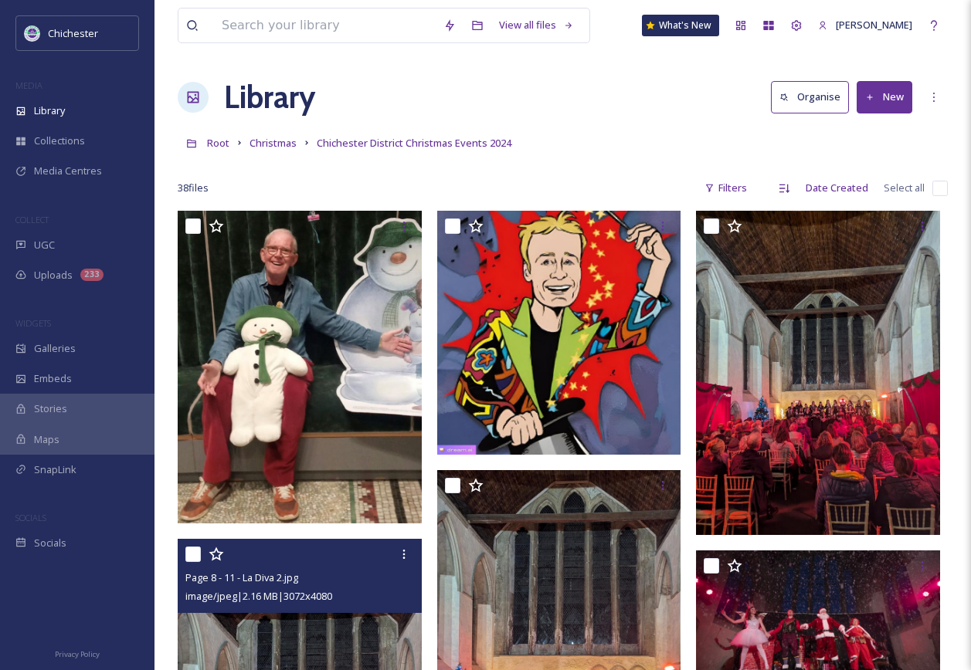
click at [656, 43] on div "View all files What's New [PERSON_NAME]" at bounding box center [563, 25] width 770 height 51
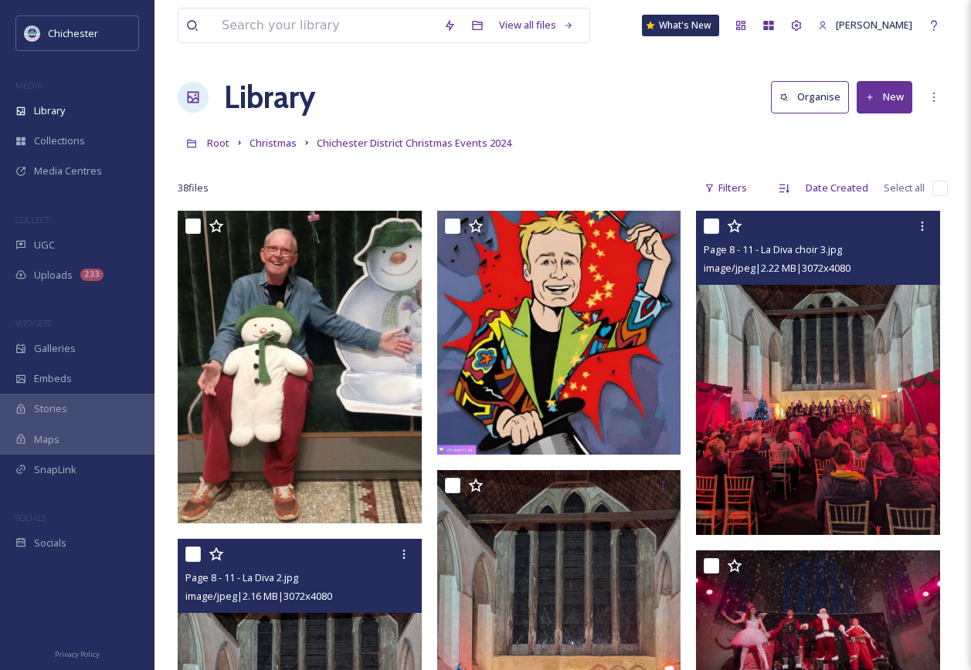
click at [780, 493] on img at bounding box center [818, 373] width 244 height 324
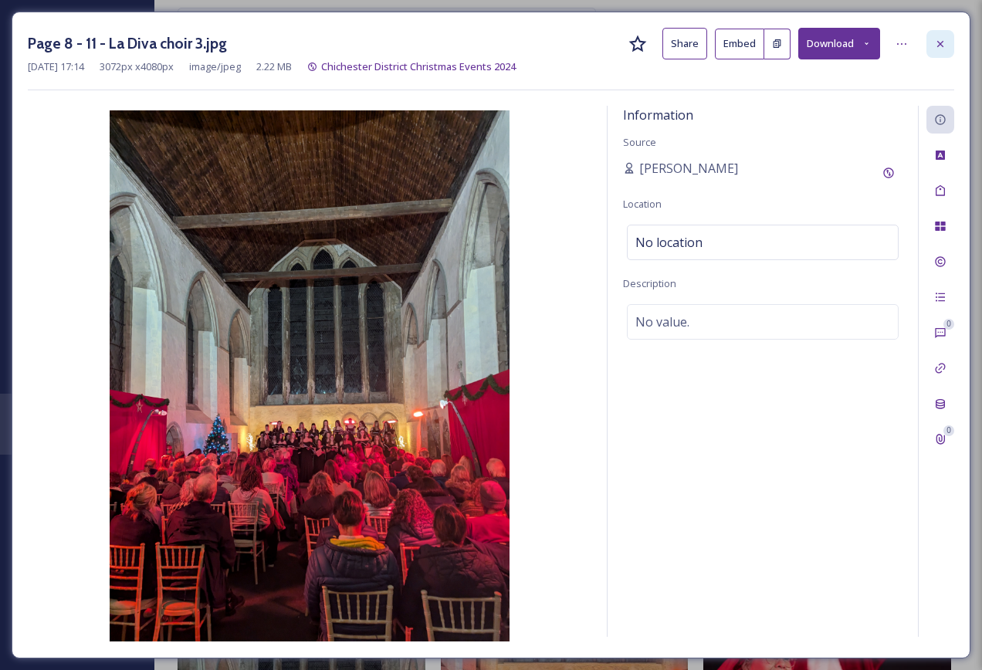
click at [933, 46] on div at bounding box center [940, 44] width 28 height 28
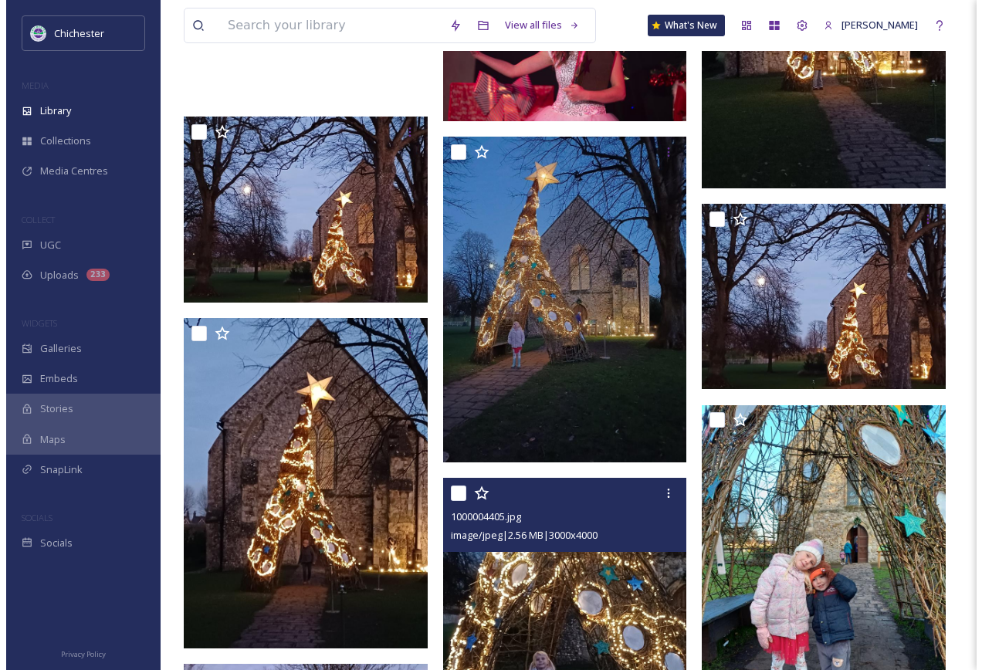
scroll to position [1467, 0]
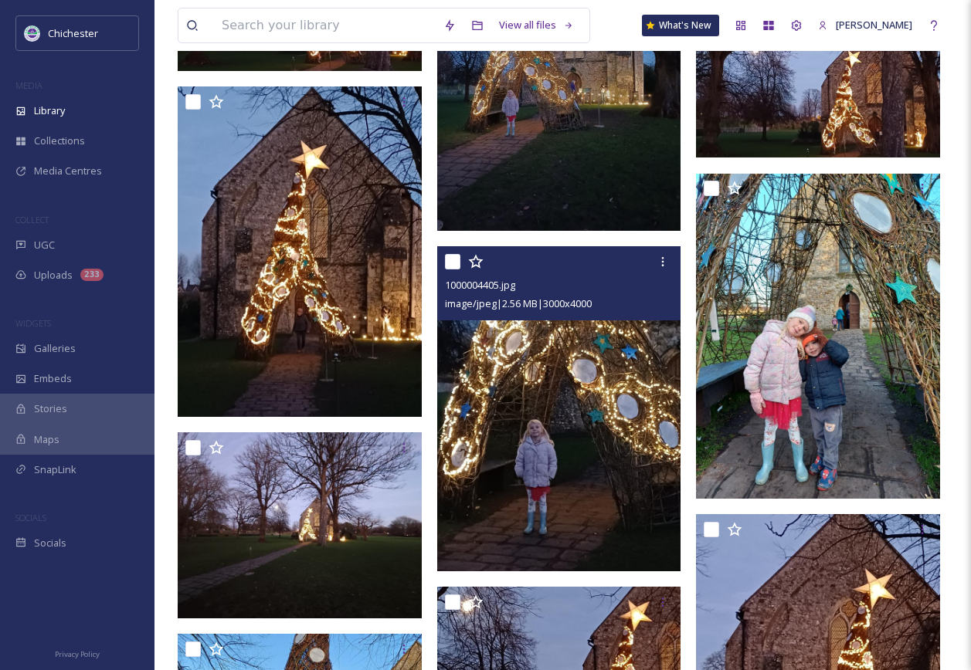
click at [625, 496] on img at bounding box center [559, 408] width 244 height 325
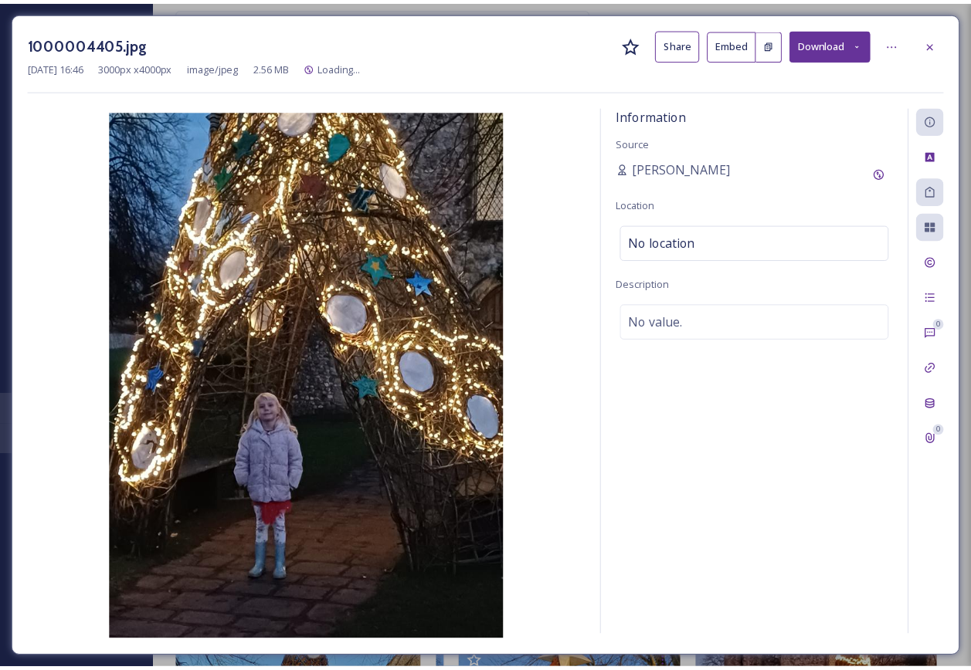
scroll to position [1472, 0]
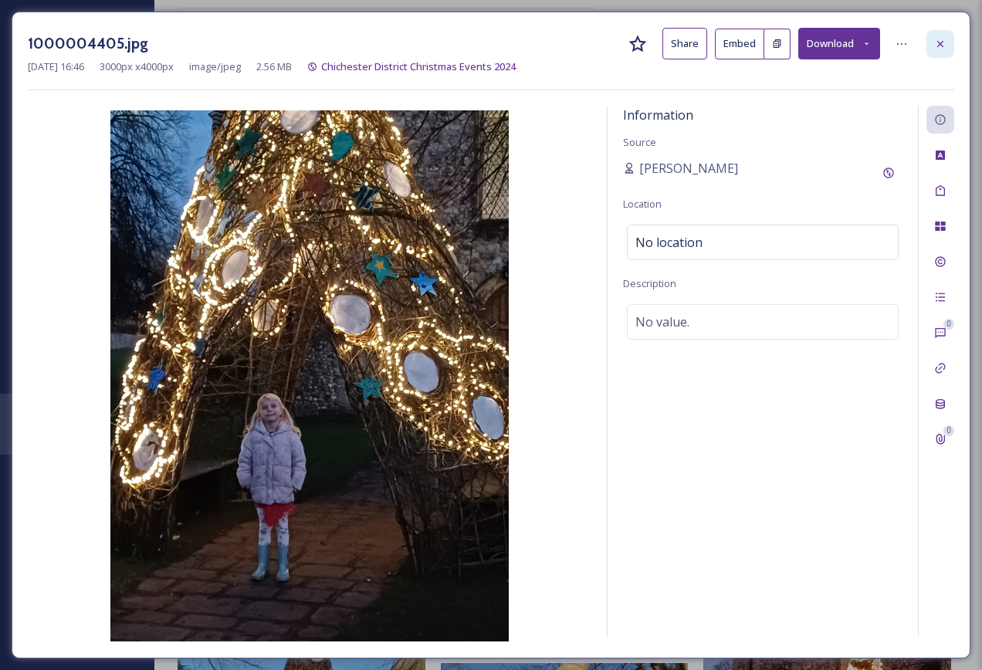
click at [944, 40] on icon at bounding box center [940, 44] width 12 height 12
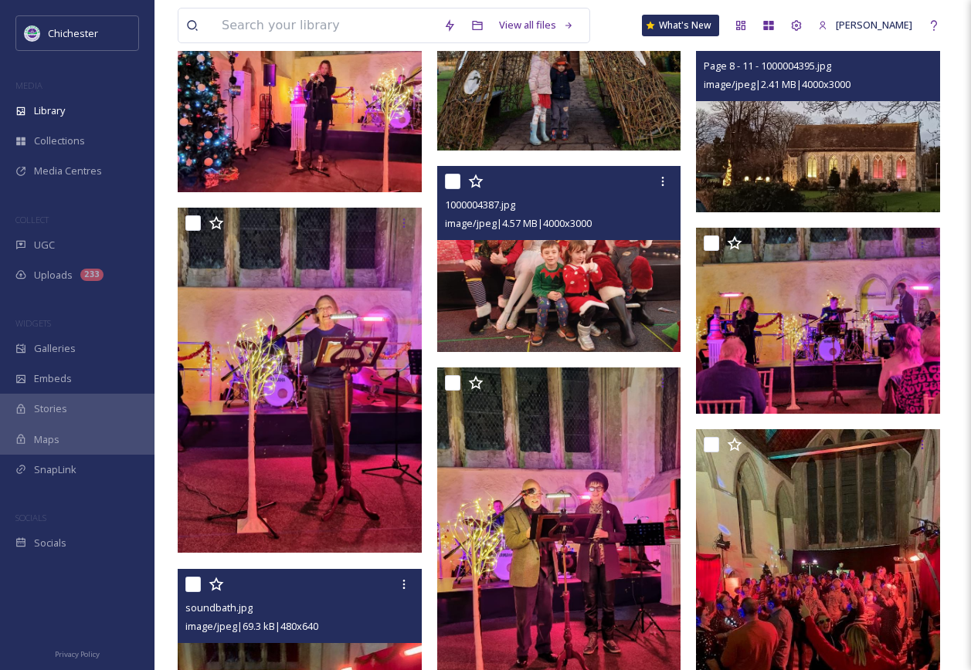
scroll to position [2785, 0]
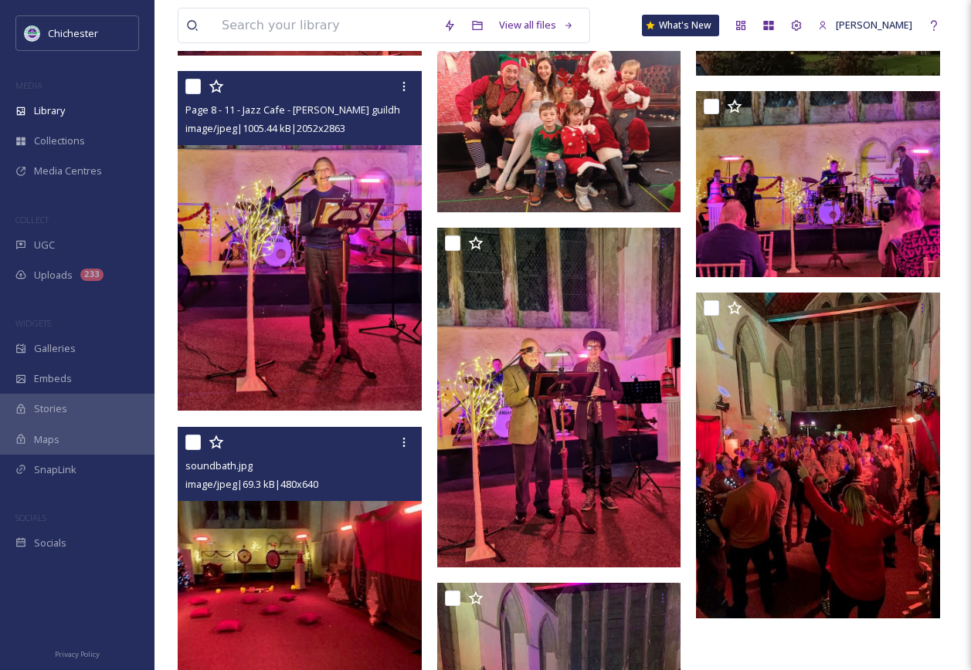
click at [376, 364] on img at bounding box center [300, 241] width 244 height 340
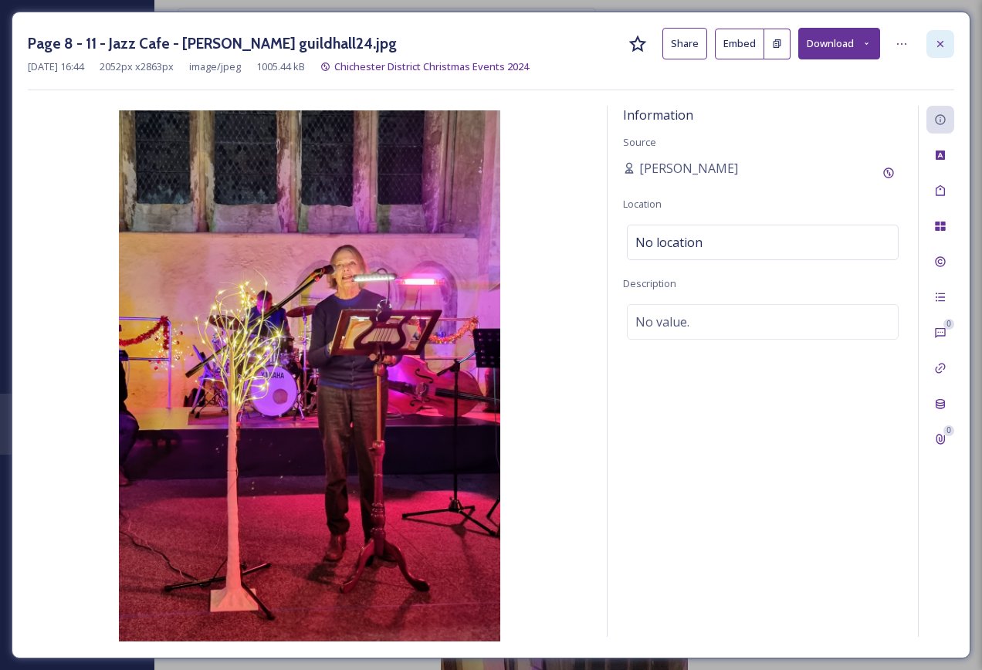
click at [936, 46] on icon at bounding box center [940, 44] width 12 height 12
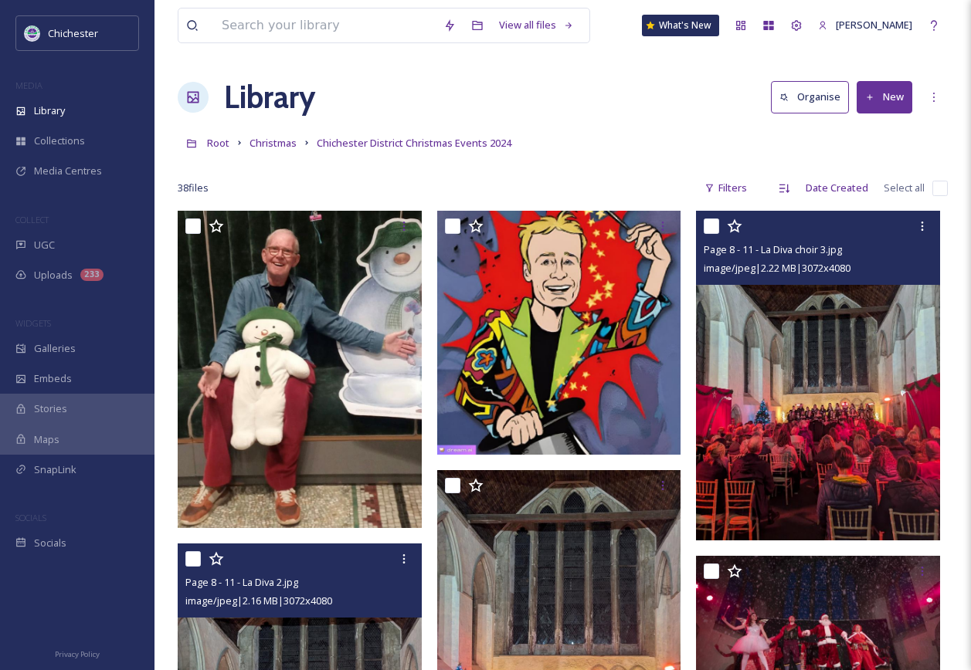
click at [591, 151] on div "Root Christmas [GEOGRAPHIC_DATA] Christmas Events 2024" at bounding box center [563, 142] width 770 height 29
click at [272, 143] on span "Christmas" at bounding box center [272, 143] width 47 height 14
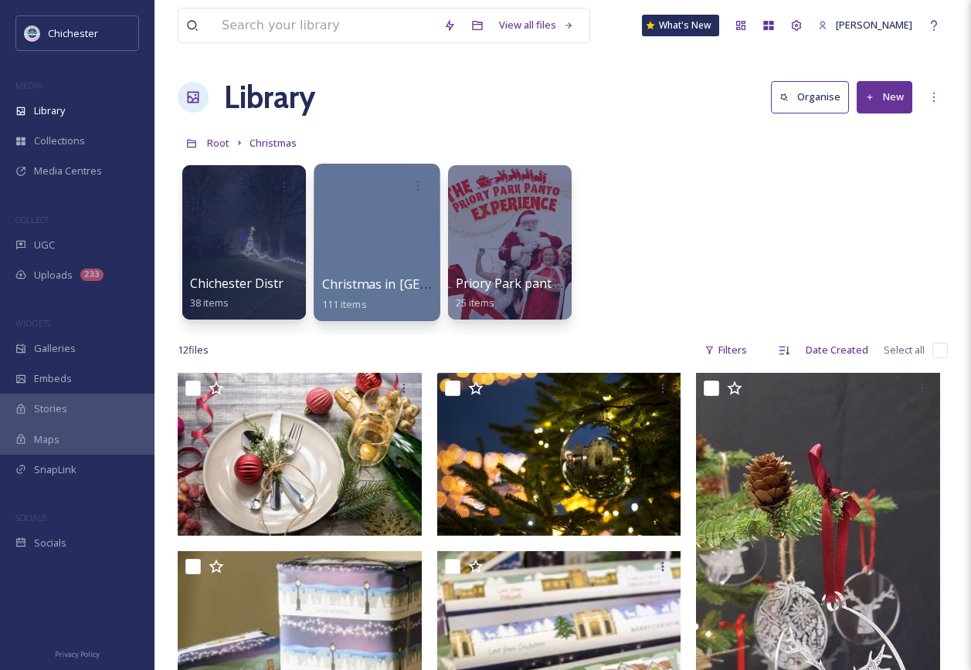
click at [384, 230] on div at bounding box center [376, 243] width 126 height 158
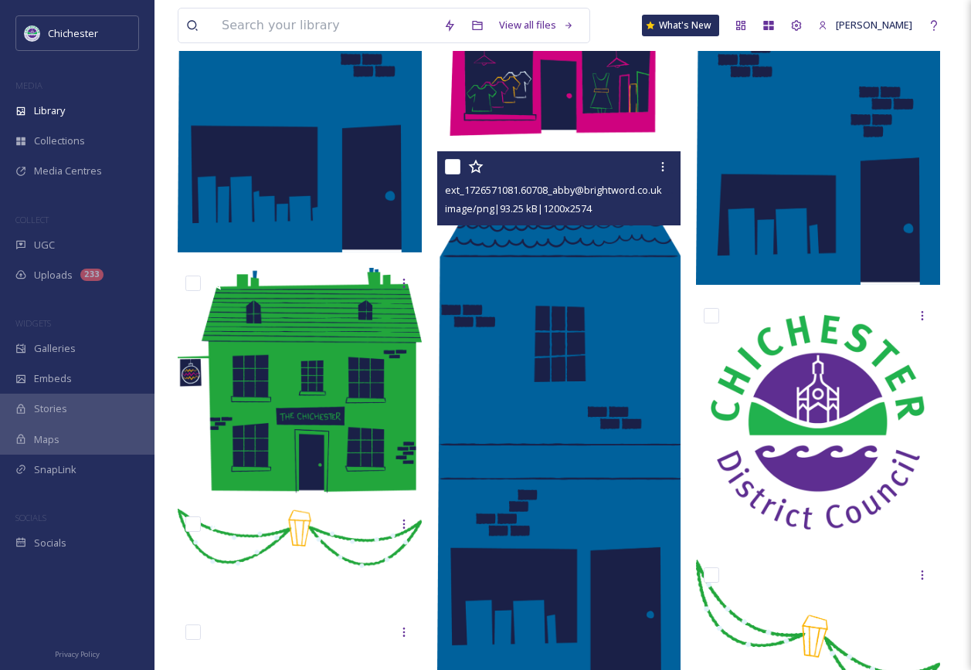
scroll to position [3250, 0]
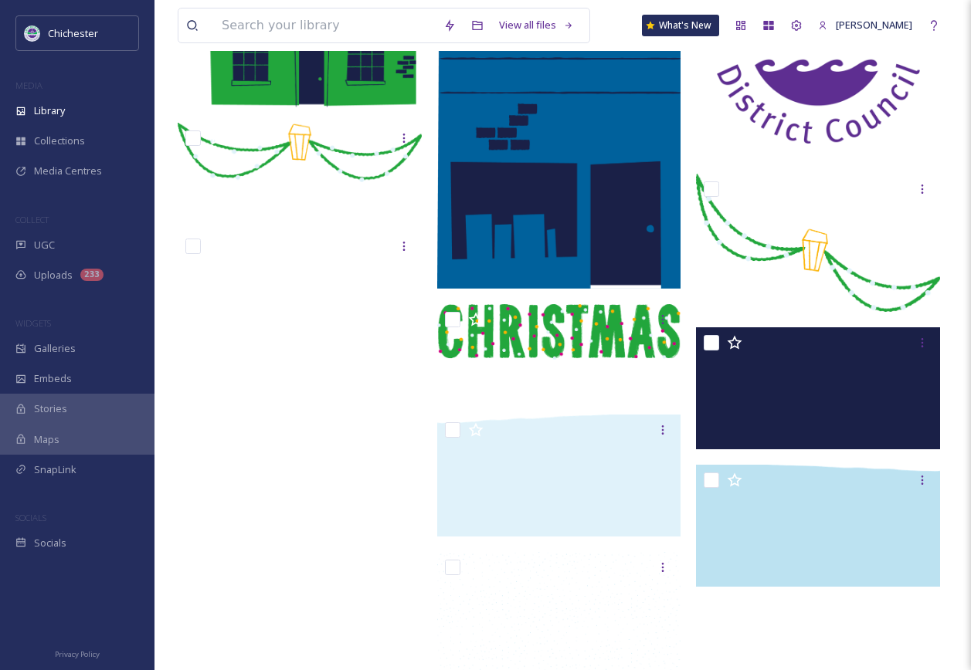
click at [815, 126] on img at bounding box center [818, 36] width 244 height 244
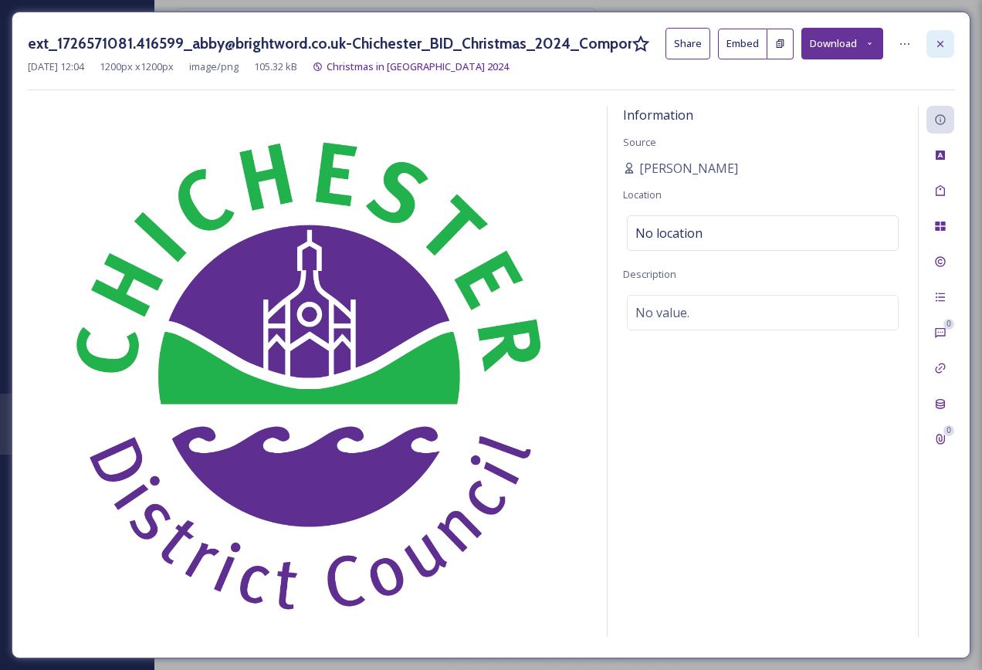
click at [951, 42] on div at bounding box center [940, 44] width 28 height 28
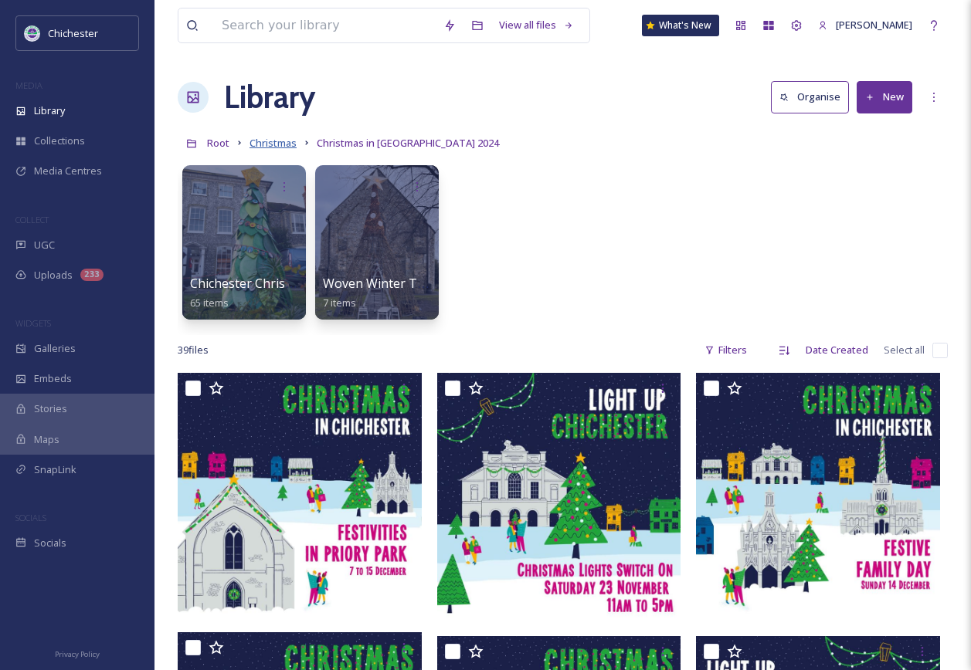
click at [269, 142] on span "Christmas" at bounding box center [272, 143] width 47 height 14
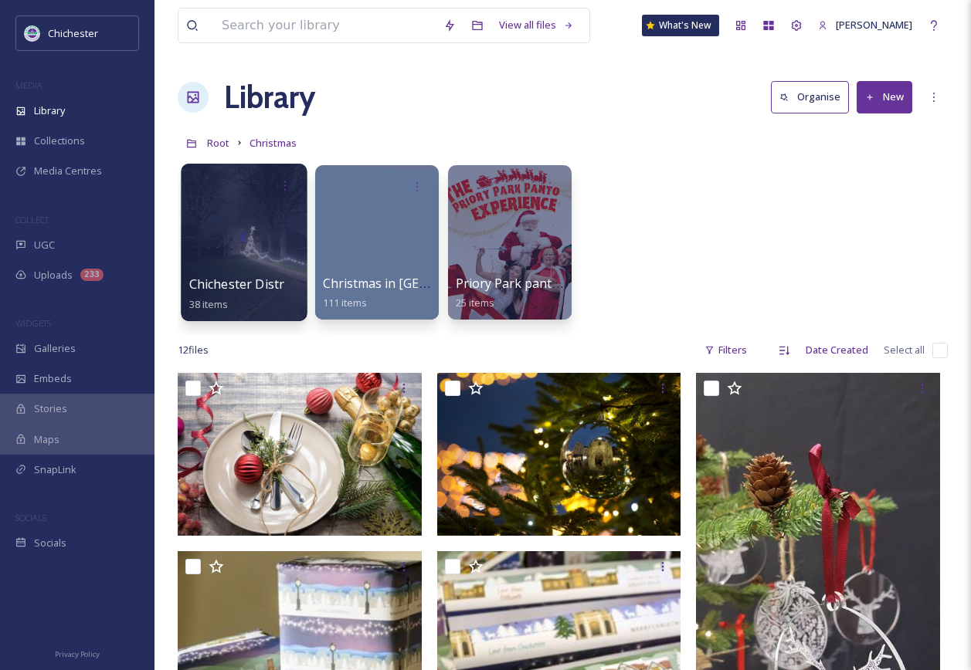
click at [214, 260] on div at bounding box center [244, 243] width 126 height 158
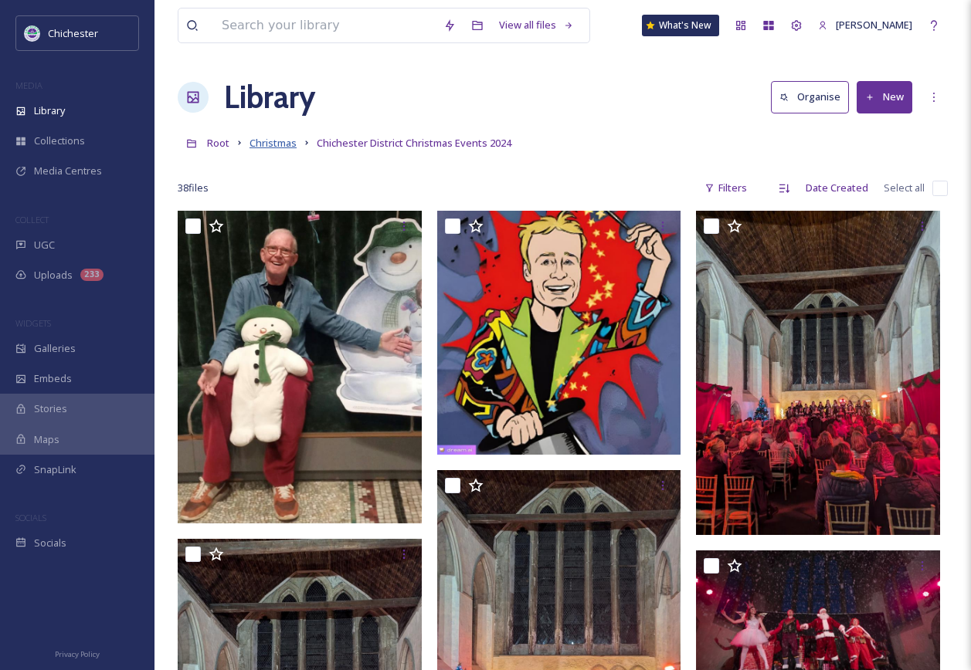
click at [272, 147] on span "Christmas" at bounding box center [272, 143] width 47 height 14
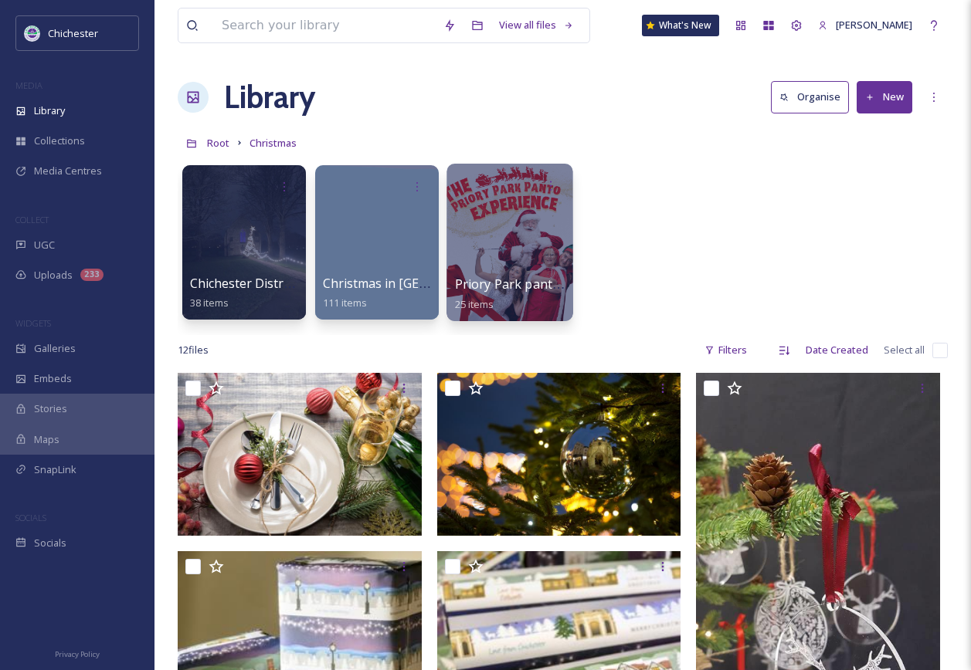
click at [496, 275] on div "Priory Park pantomine 25 items" at bounding box center [510, 294] width 110 height 39
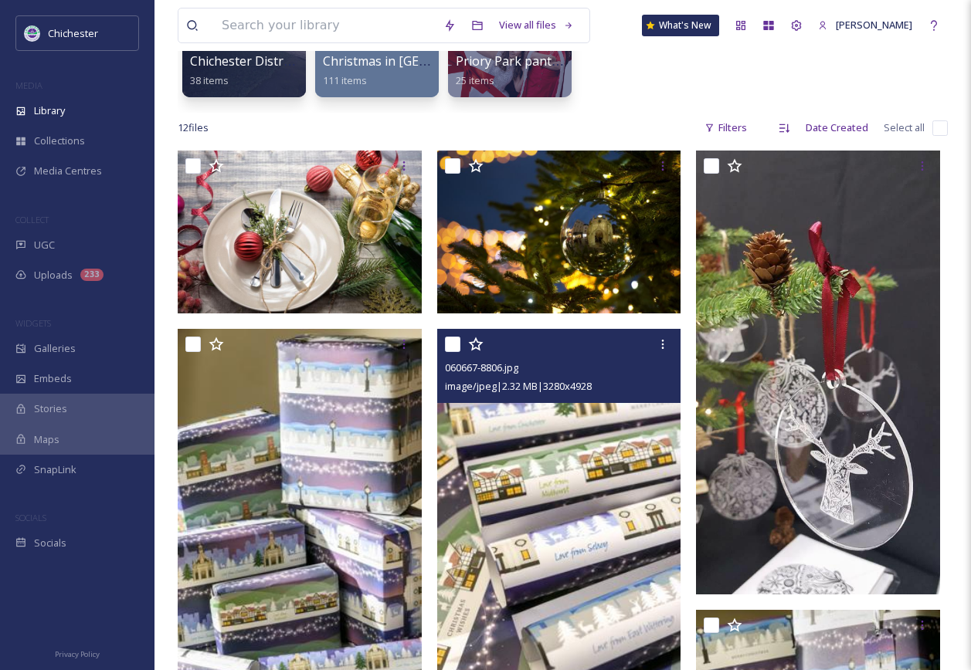
scroll to position [154, 0]
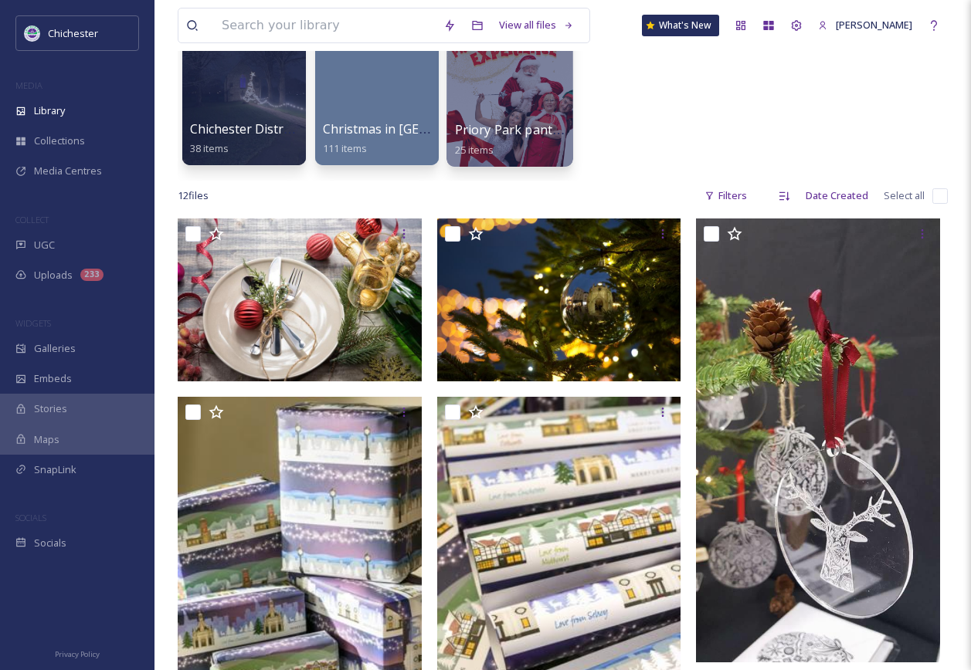
click at [475, 100] on div at bounding box center [509, 88] width 126 height 158
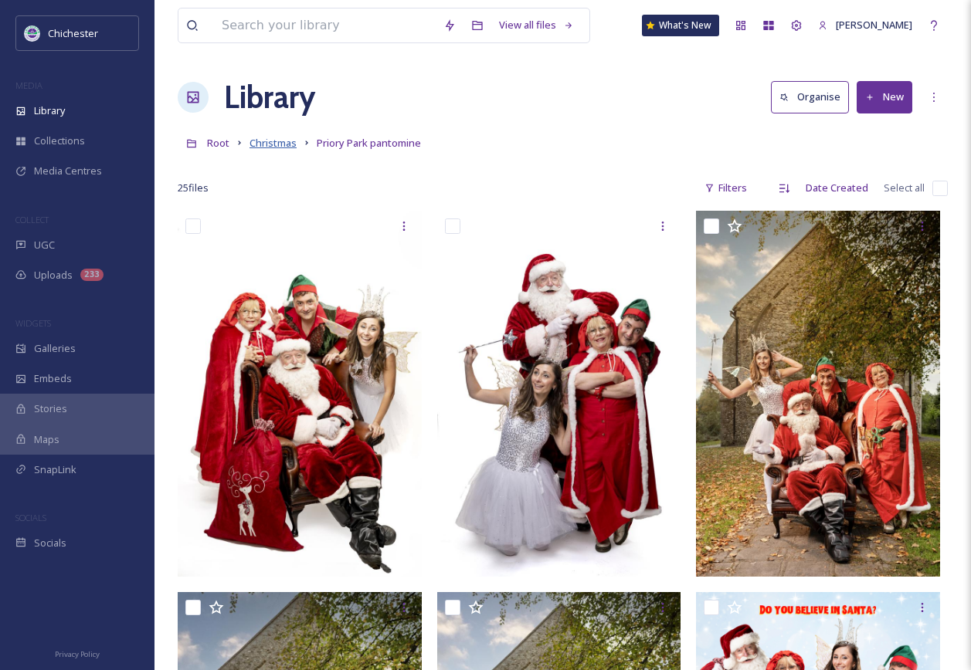
click at [271, 144] on span "Christmas" at bounding box center [272, 143] width 47 height 14
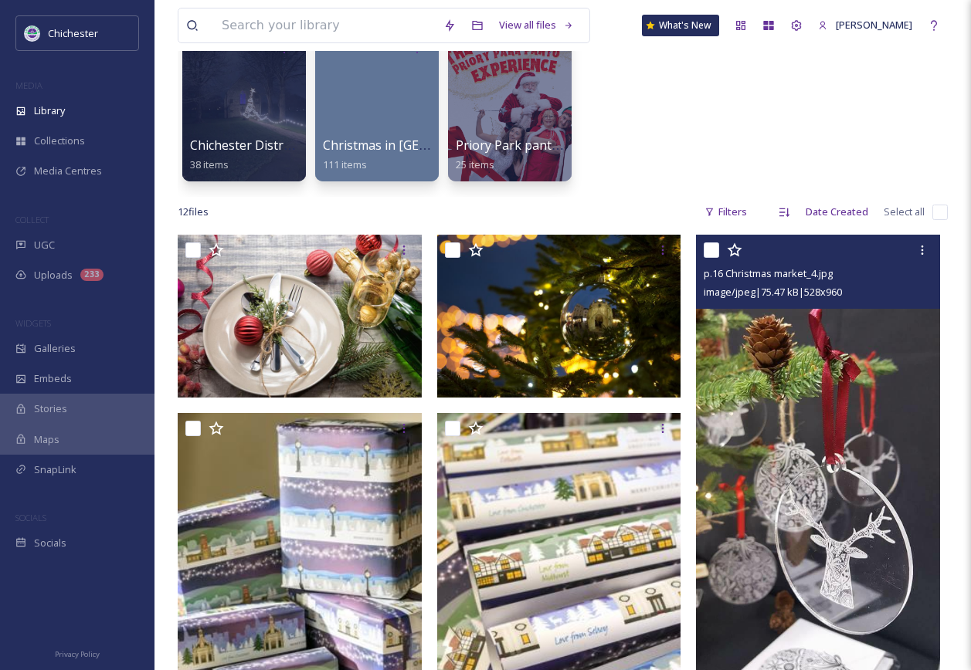
scroll to position [154, 0]
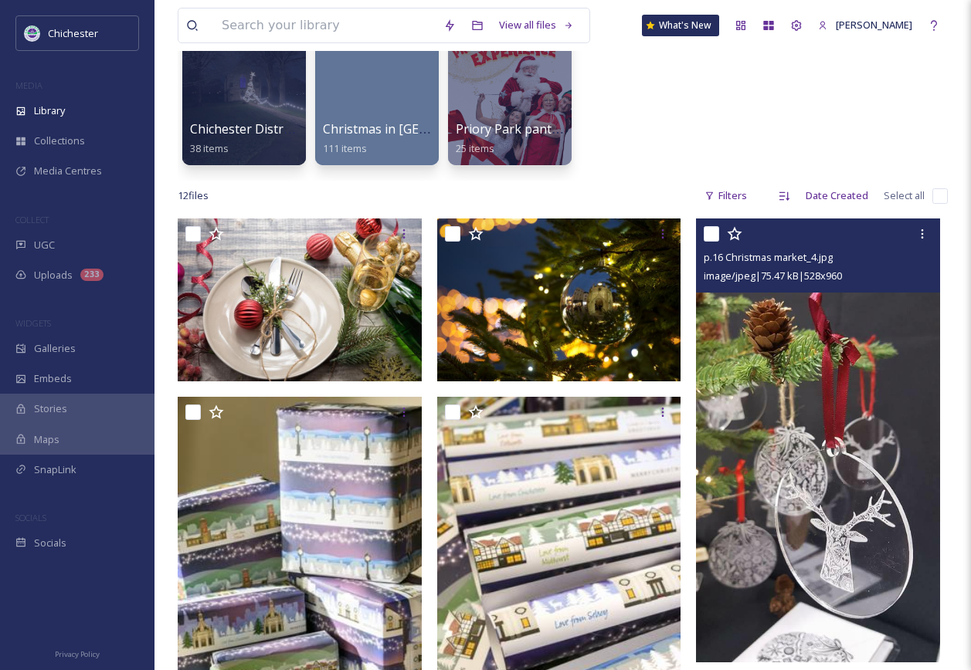
click at [816, 530] on img at bounding box center [818, 440] width 244 height 444
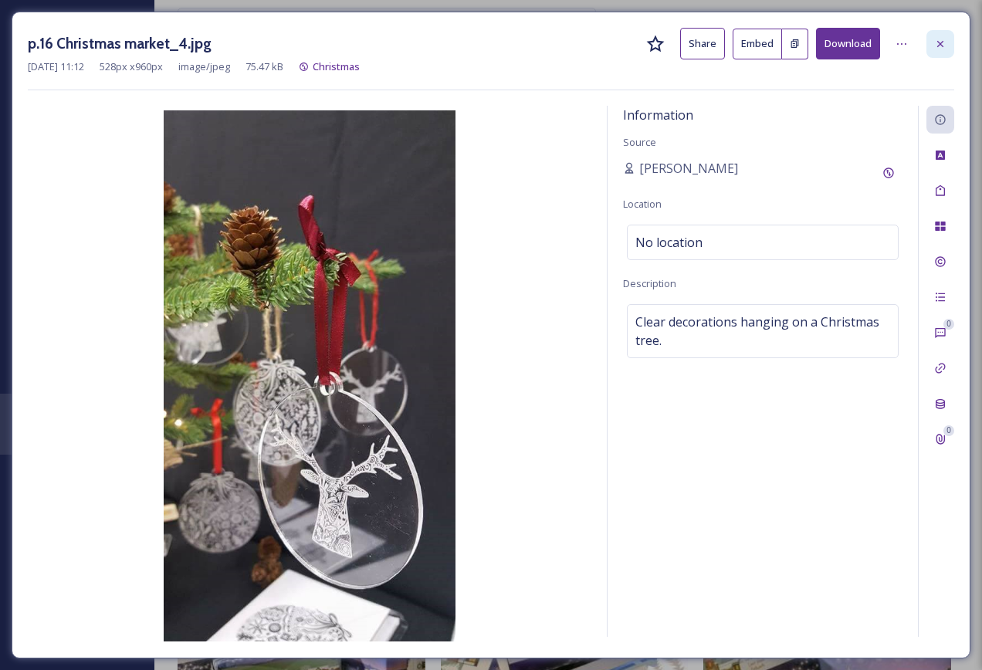
click at [943, 36] on div at bounding box center [940, 44] width 28 height 28
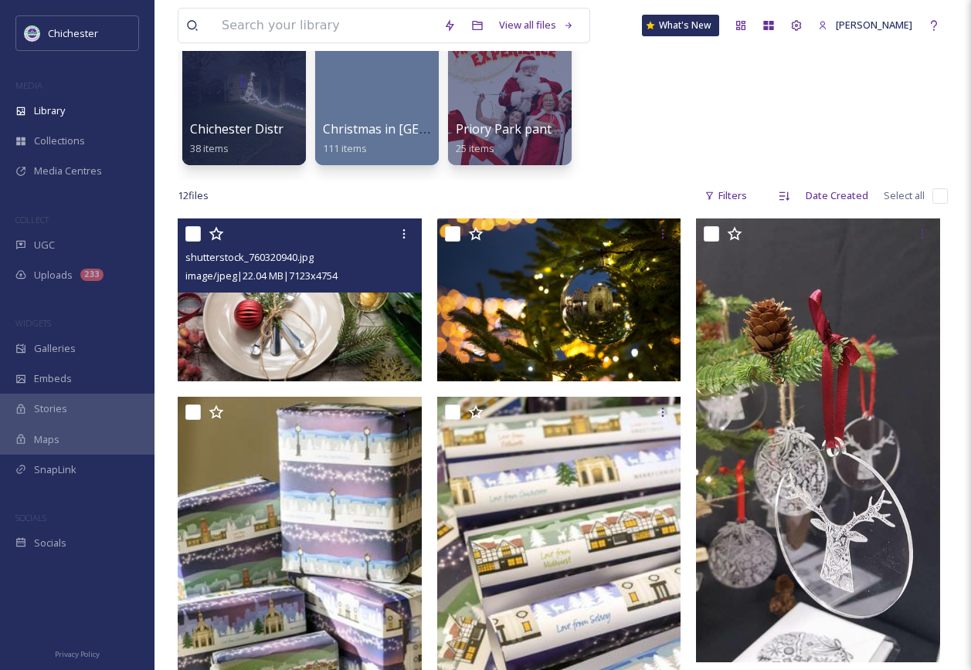
click at [255, 320] on img at bounding box center [300, 299] width 244 height 163
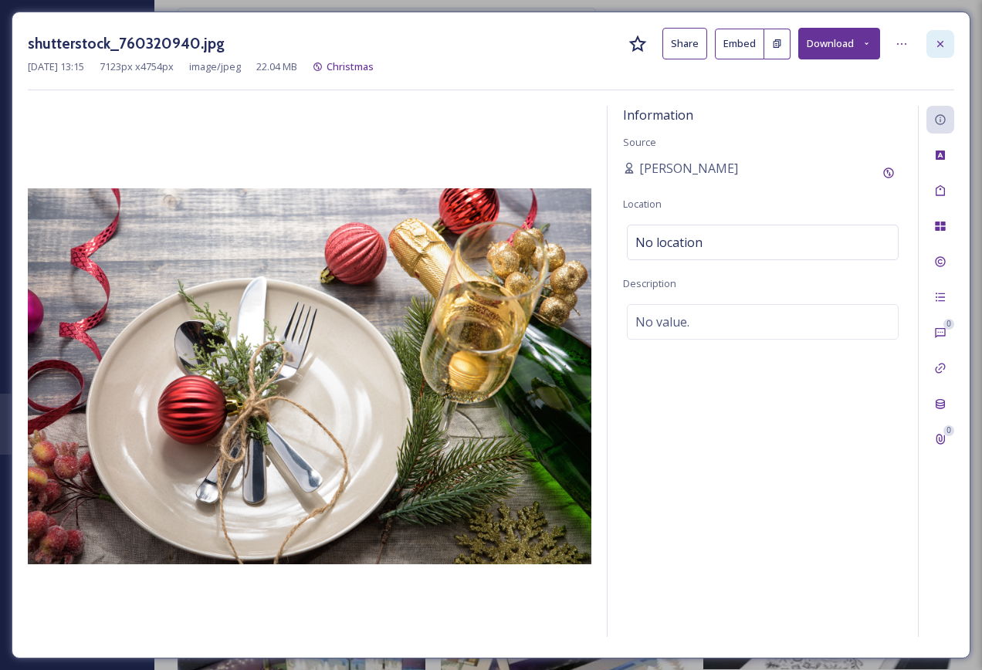
click at [934, 43] on icon at bounding box center [940, 44] width 12 height 12
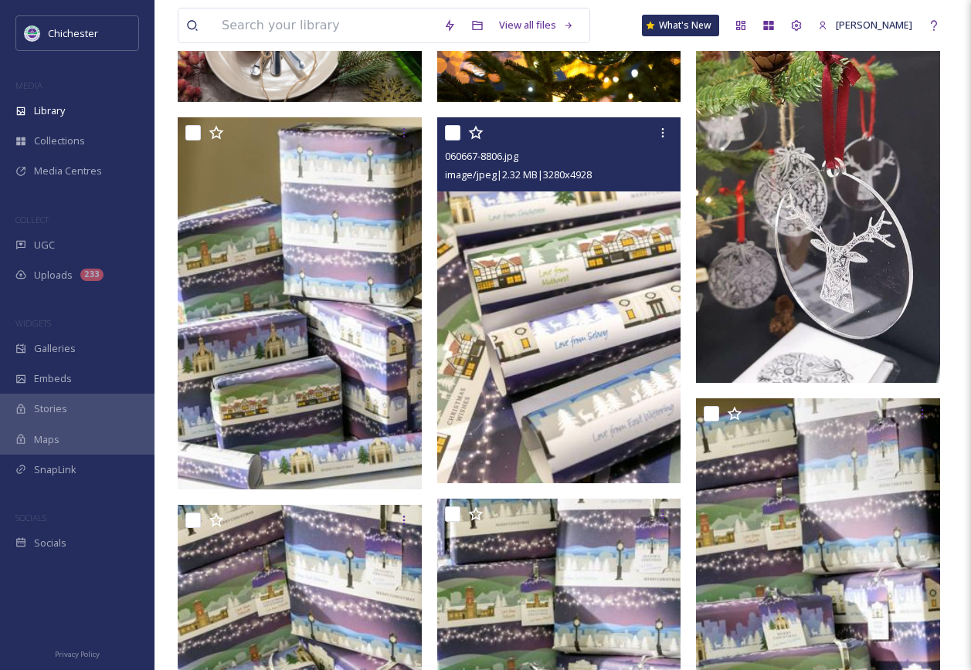
scroll to position [202, 0]
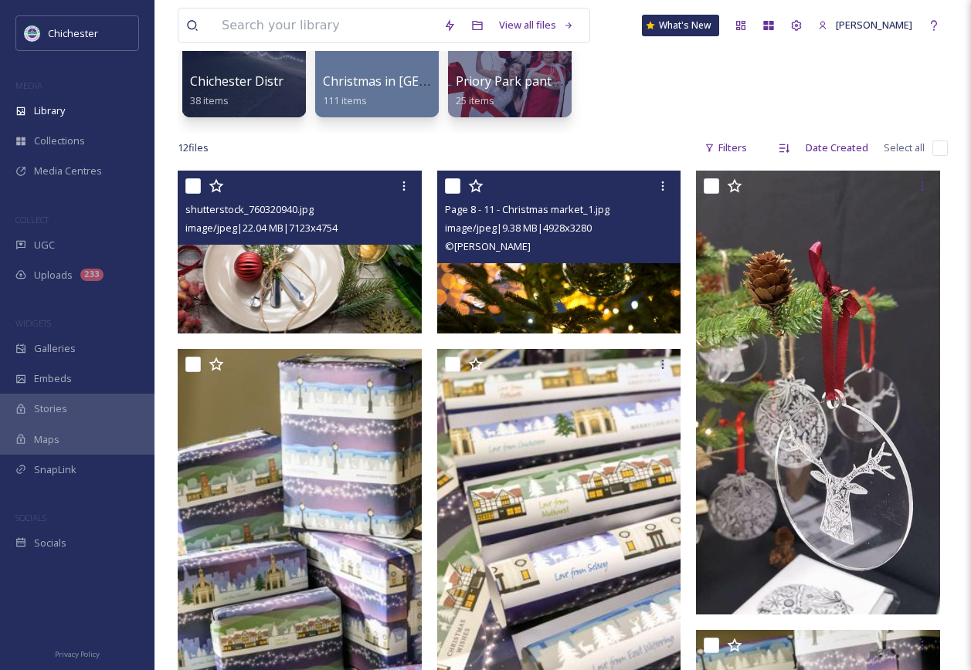
click at [584, 310] on img at bounding box center [559, 252] width 244 height 162
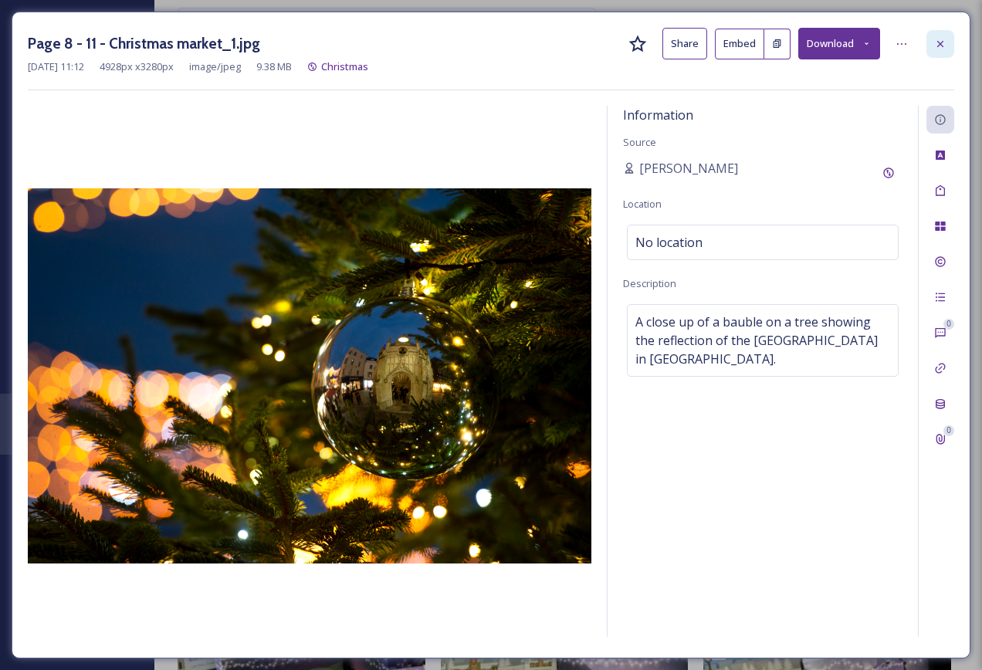
click at [937, 42] on icon at bounding box center [940, 44] width 12 height 12
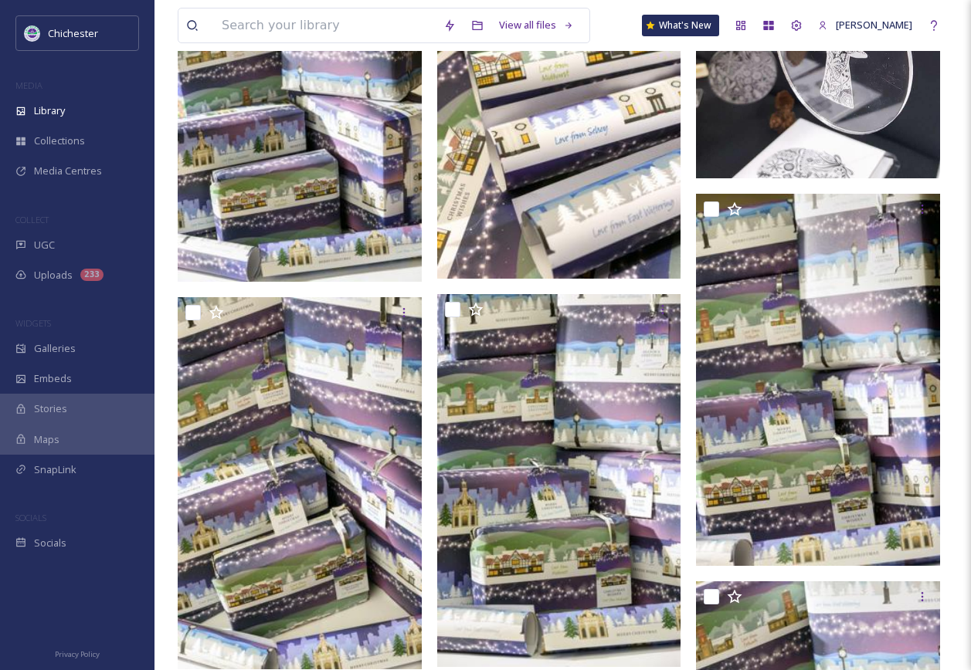
scroll to position [849, 0]
